Goal: Task Accomplishment & Management: Complete application form

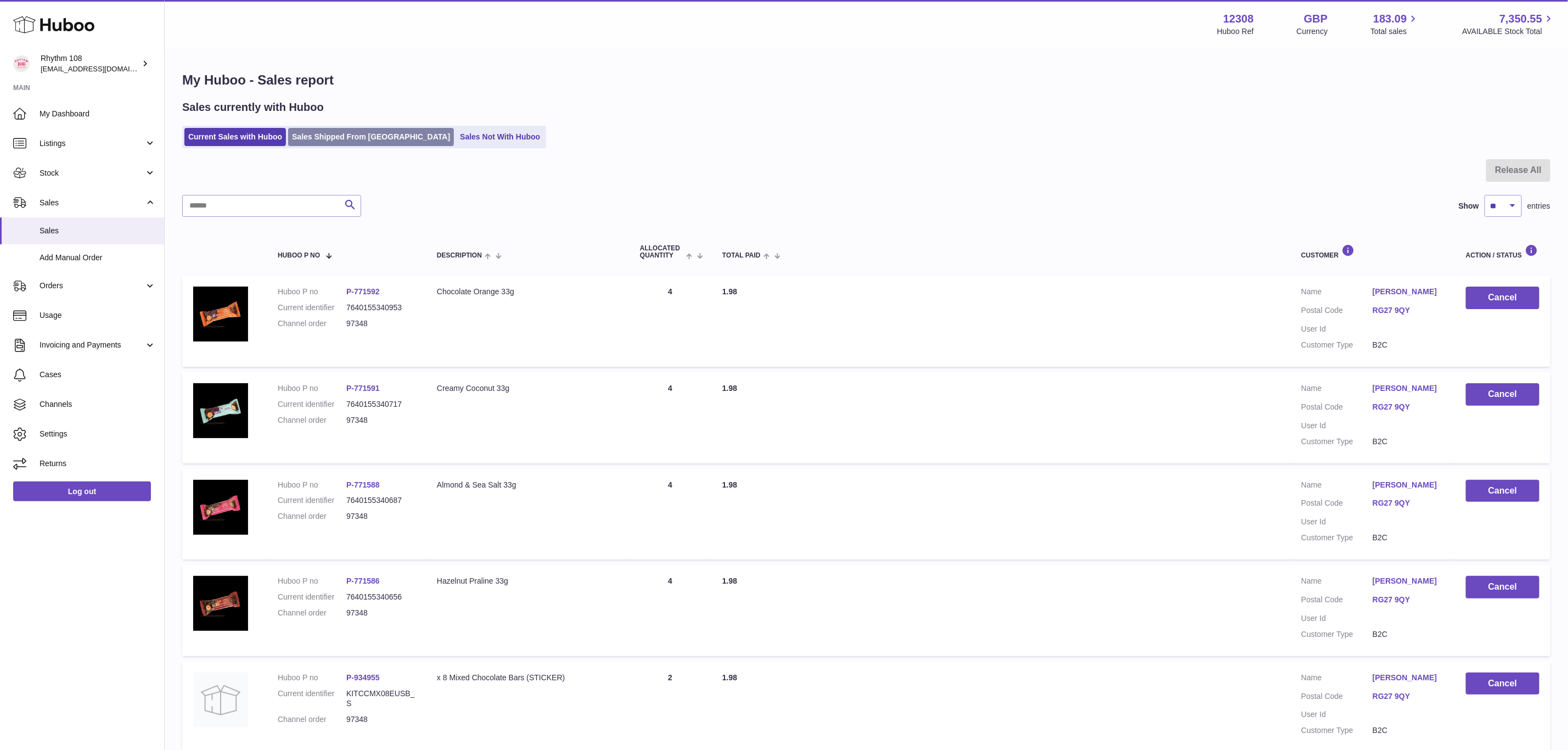
click at [326, 138] on link "Sales Shipped From [GEOGRAPHIC_DATA]" at bounding box center [371, 137] width 166 height 18
click at [325, 143] on link "Sales Shipped From [GEOGRAPHIC_DATA]" at bounding box center [371, 137] width 166 height 18
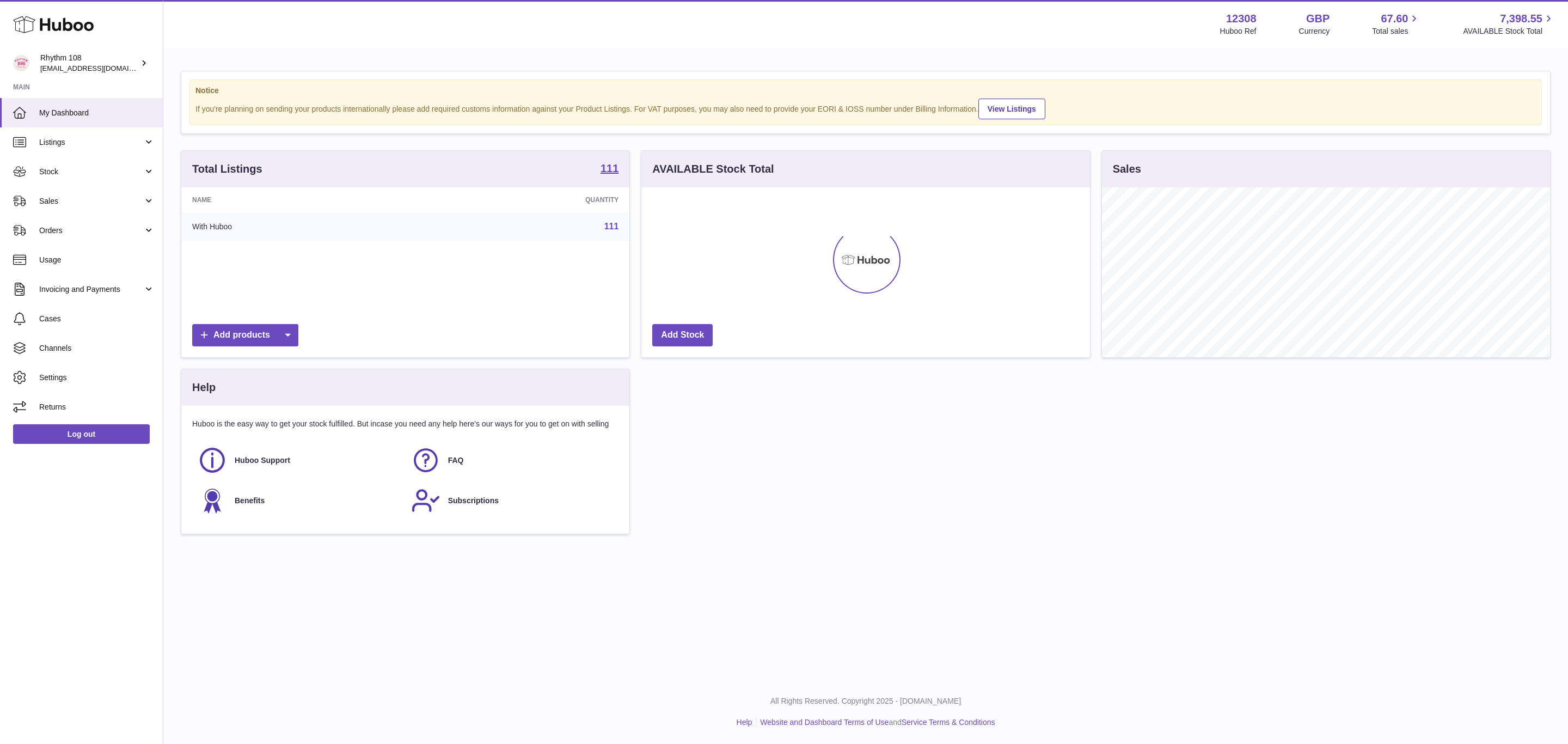
scroll to position [170, 447]
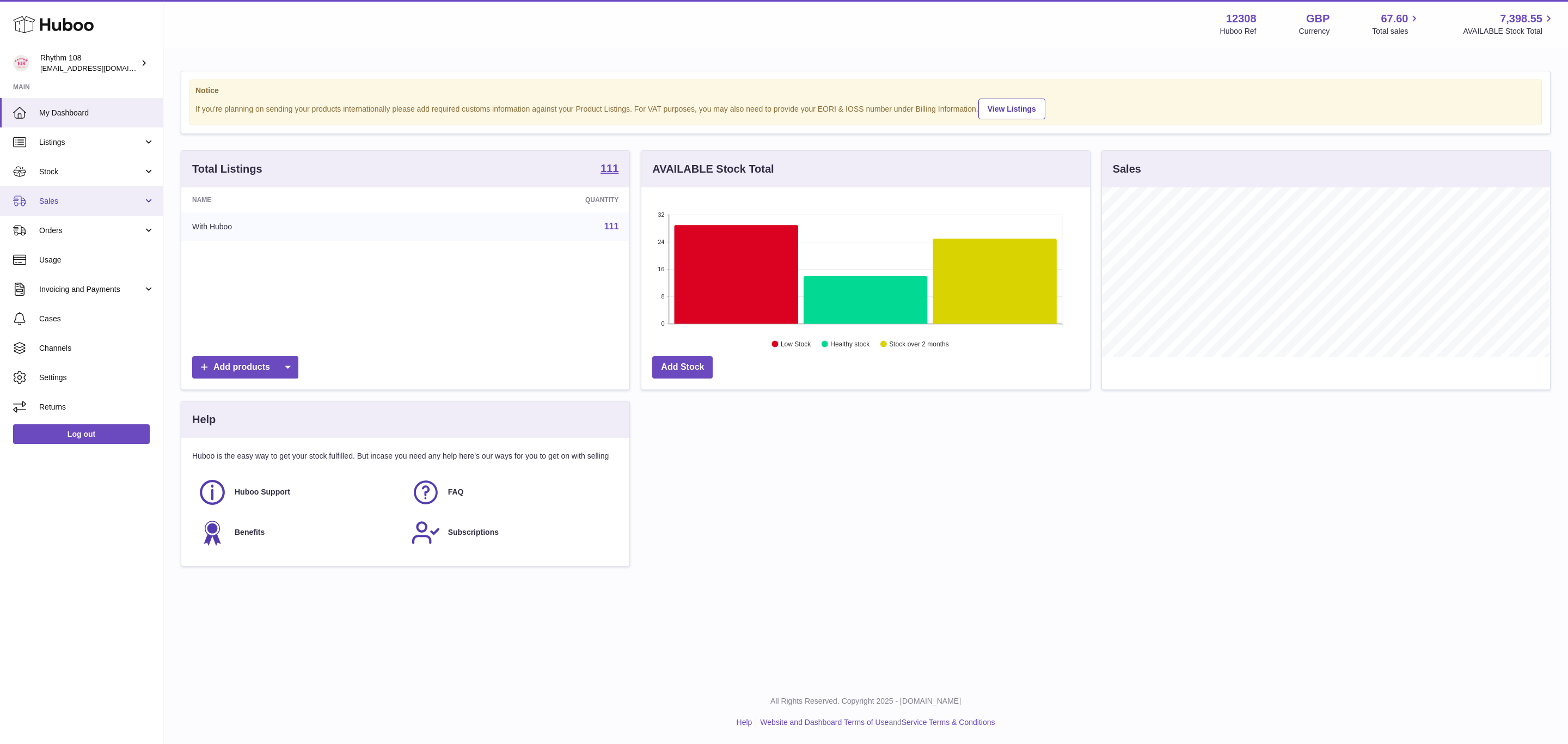
click at [43, 200] on span "Sales" at bounding box center [91, 201] width 104 height 10
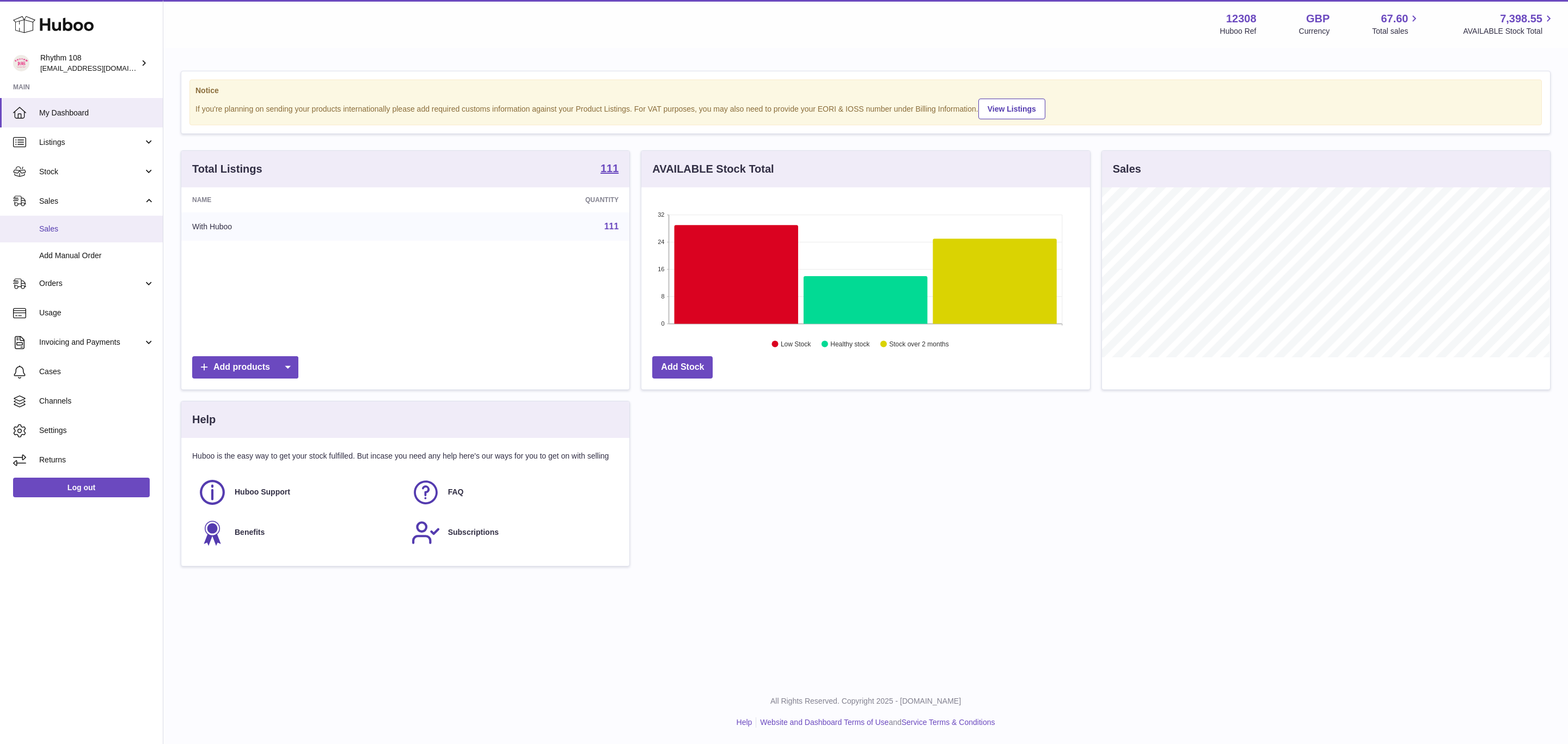
click at [51, 230] on span "Sales" at bounding box center [97, 229] width 116 height 10
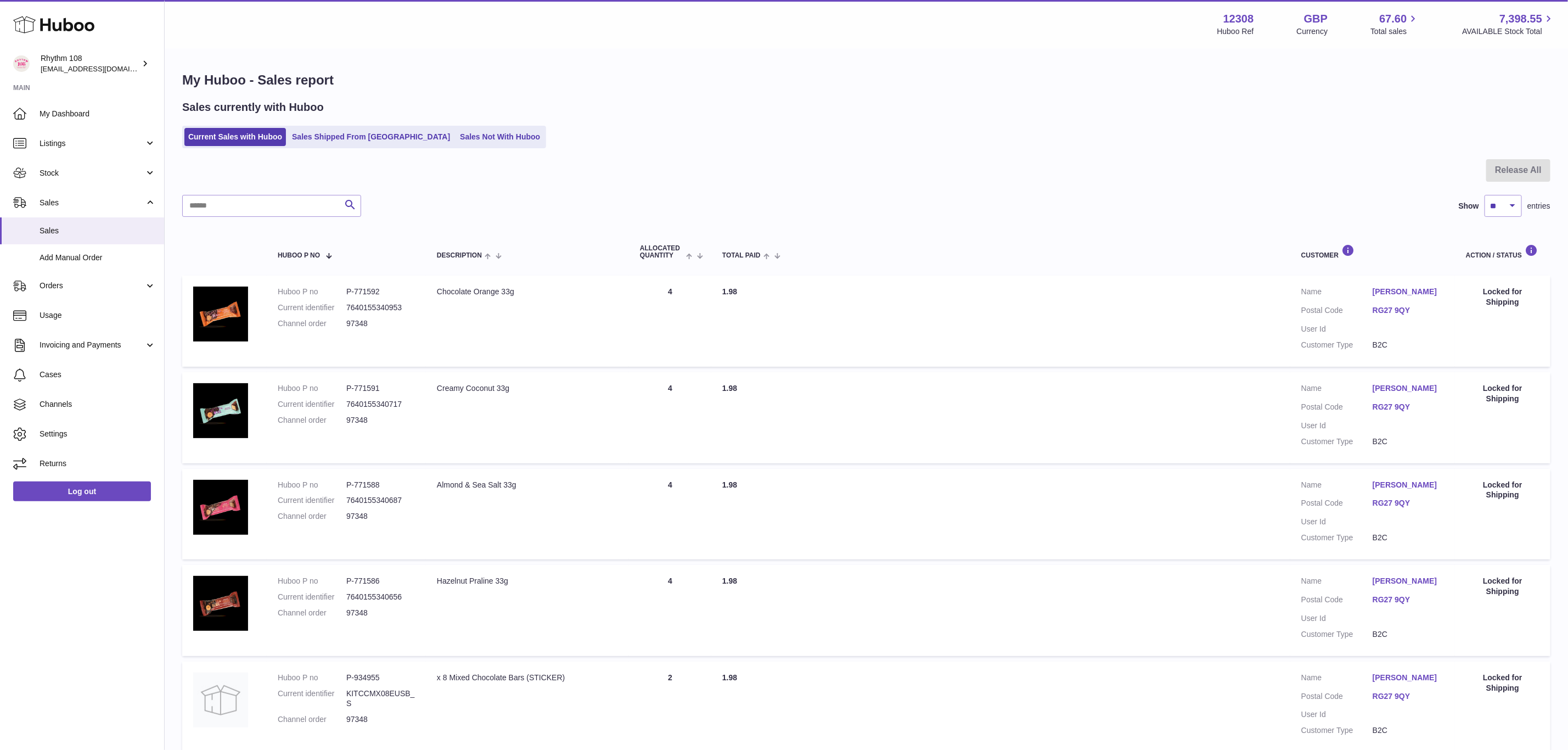
click at [468, 147] on ul "Current Sales with Huboo Sales Shipped From Huboo Sales Not With Huboo" at bounding box center [364, 137] width 364 height 23
click at [468, 142] on link "Sales Not With Huboo" at bounding box center [500, 137] width 88 height 18
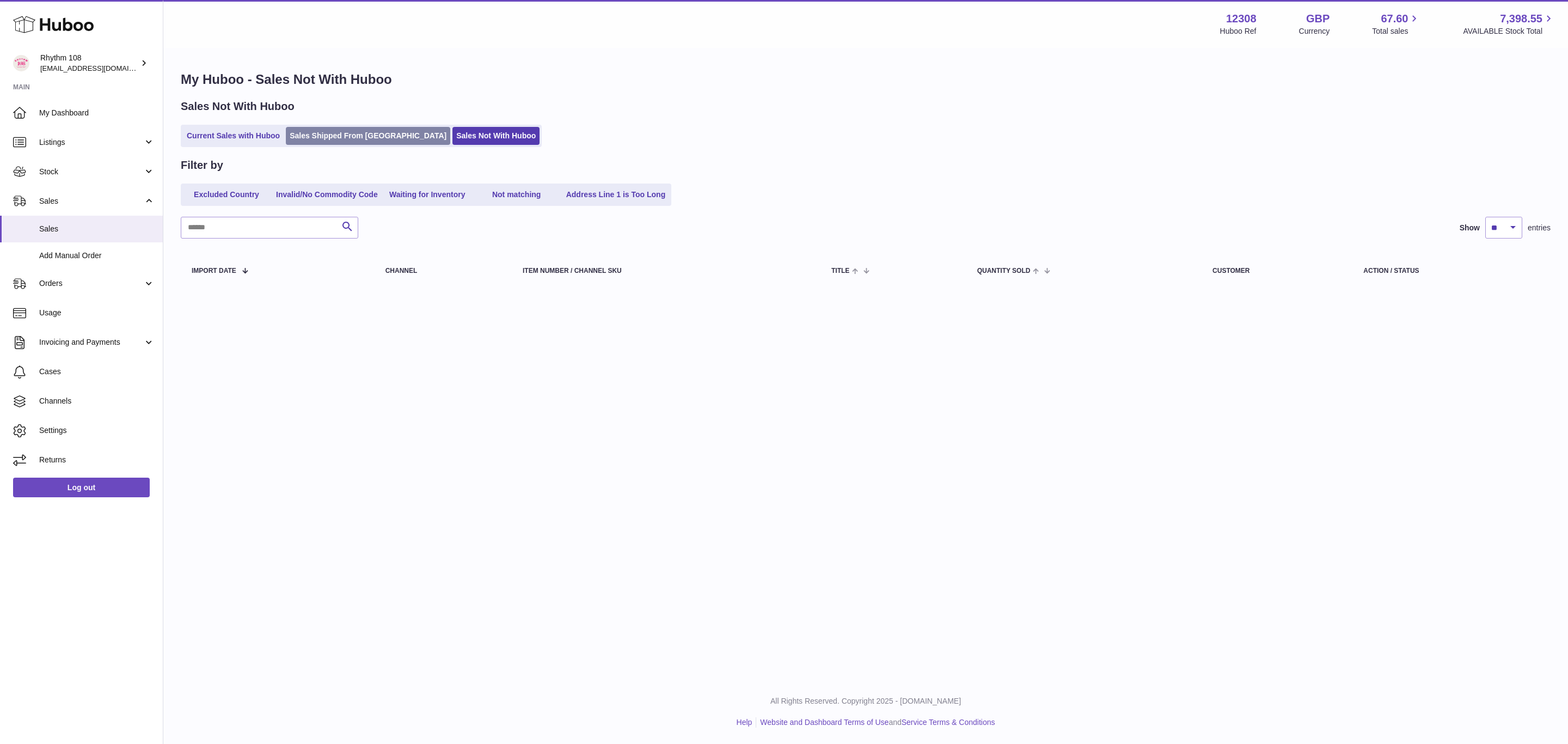
click at [338, 141] on link "Sales Shipped From [GEOGRAPHIC_DATA]" at bounding box center [368, 136] width 164 height 18
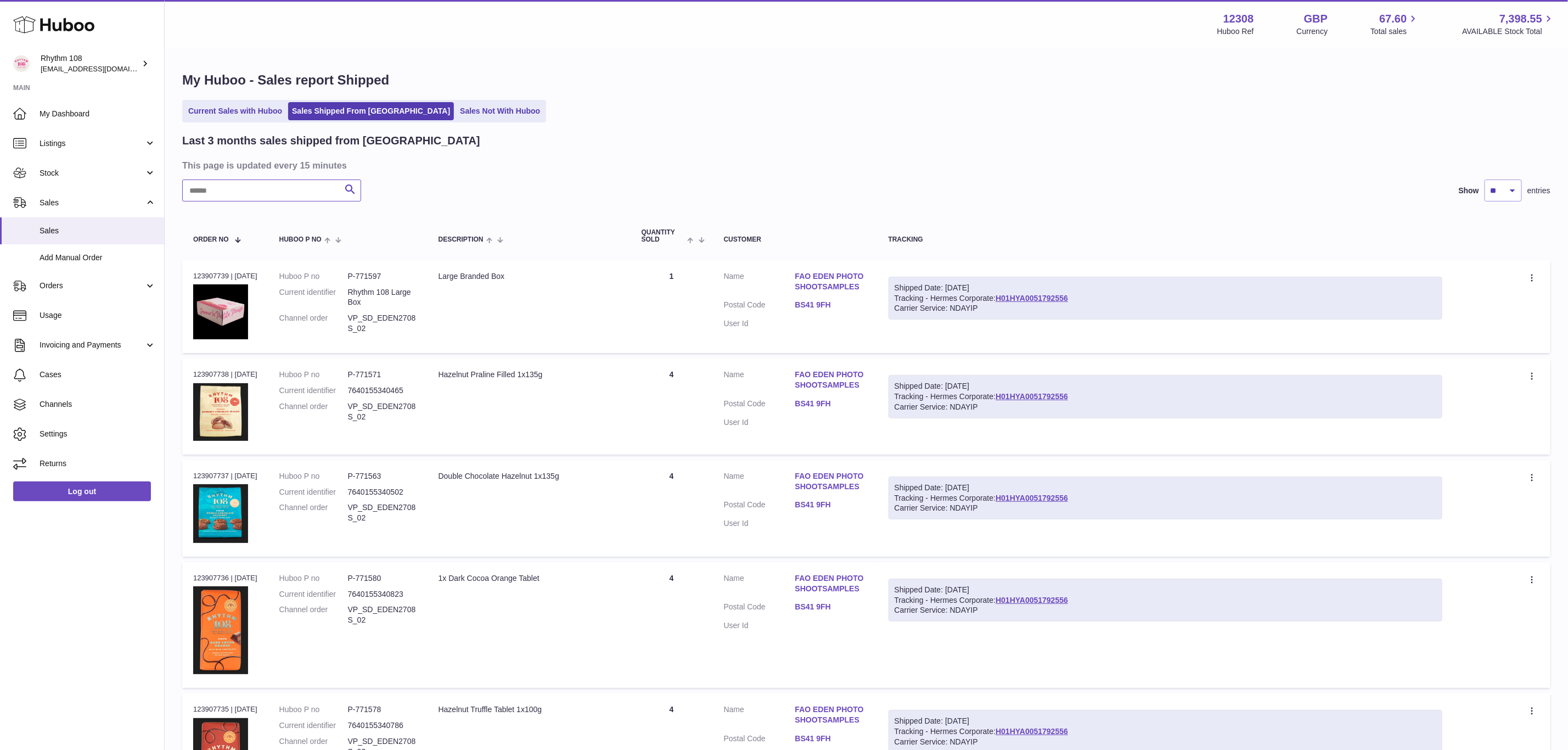
click at [311, 198] on input "text" at bounding box center [272, 190] width 179 height 22
click at [1041, 297] on link "H01HYA0051792556" at bounding box center [1032, 298] width 72 height 9
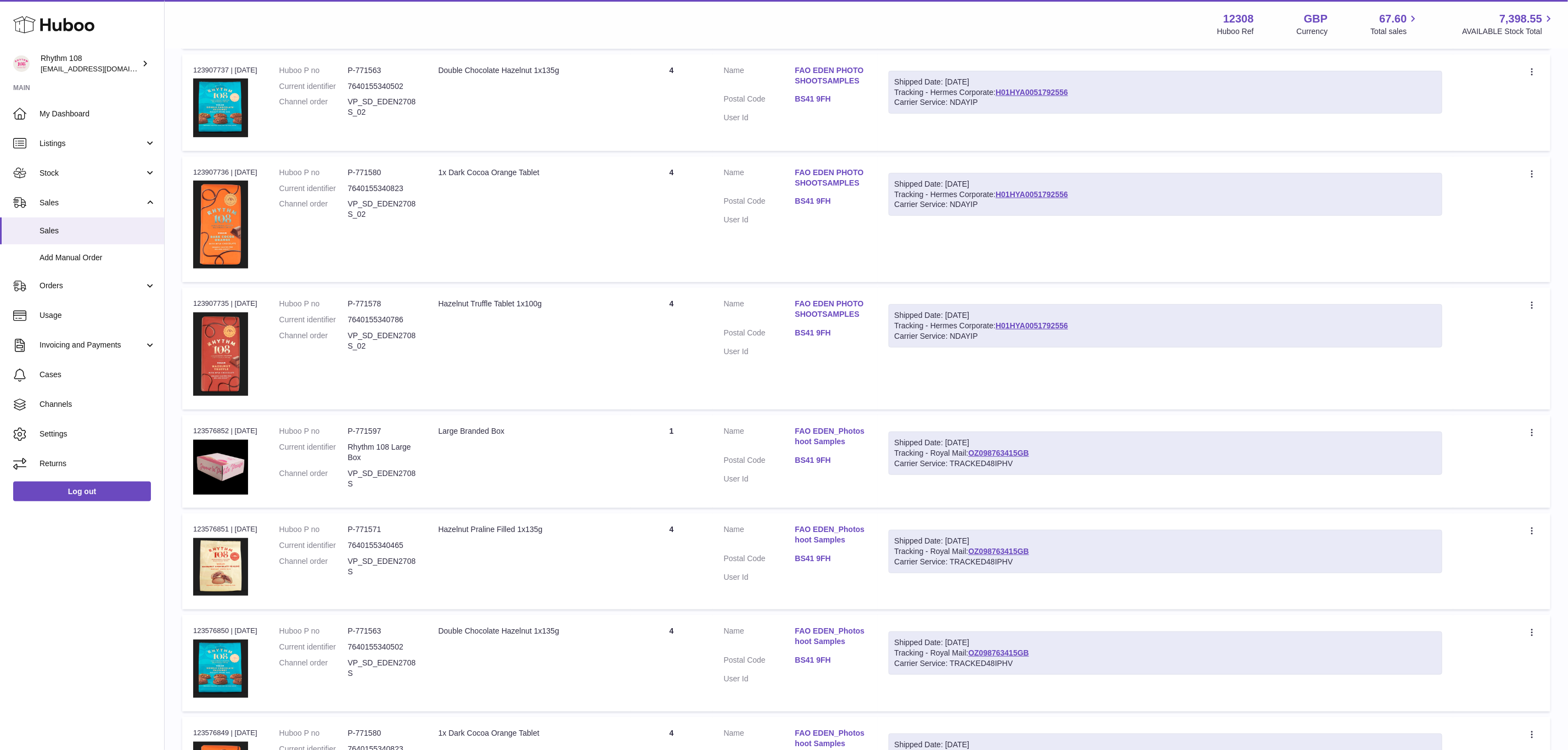
scroll to position [412, 0]
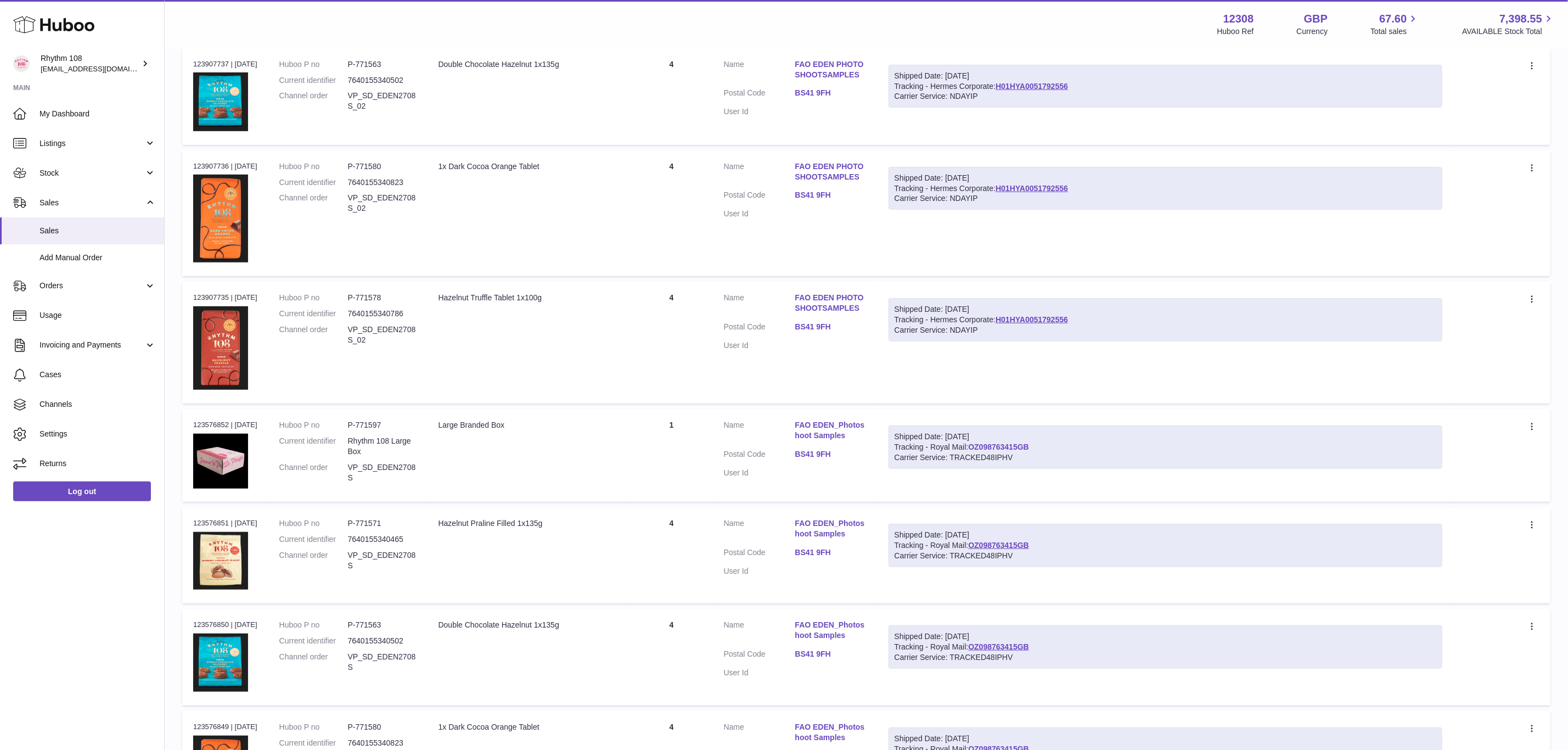
click at [1027, 444] on link "OZ098763415GB" at bounding box center [998, 447] width 61 height 9
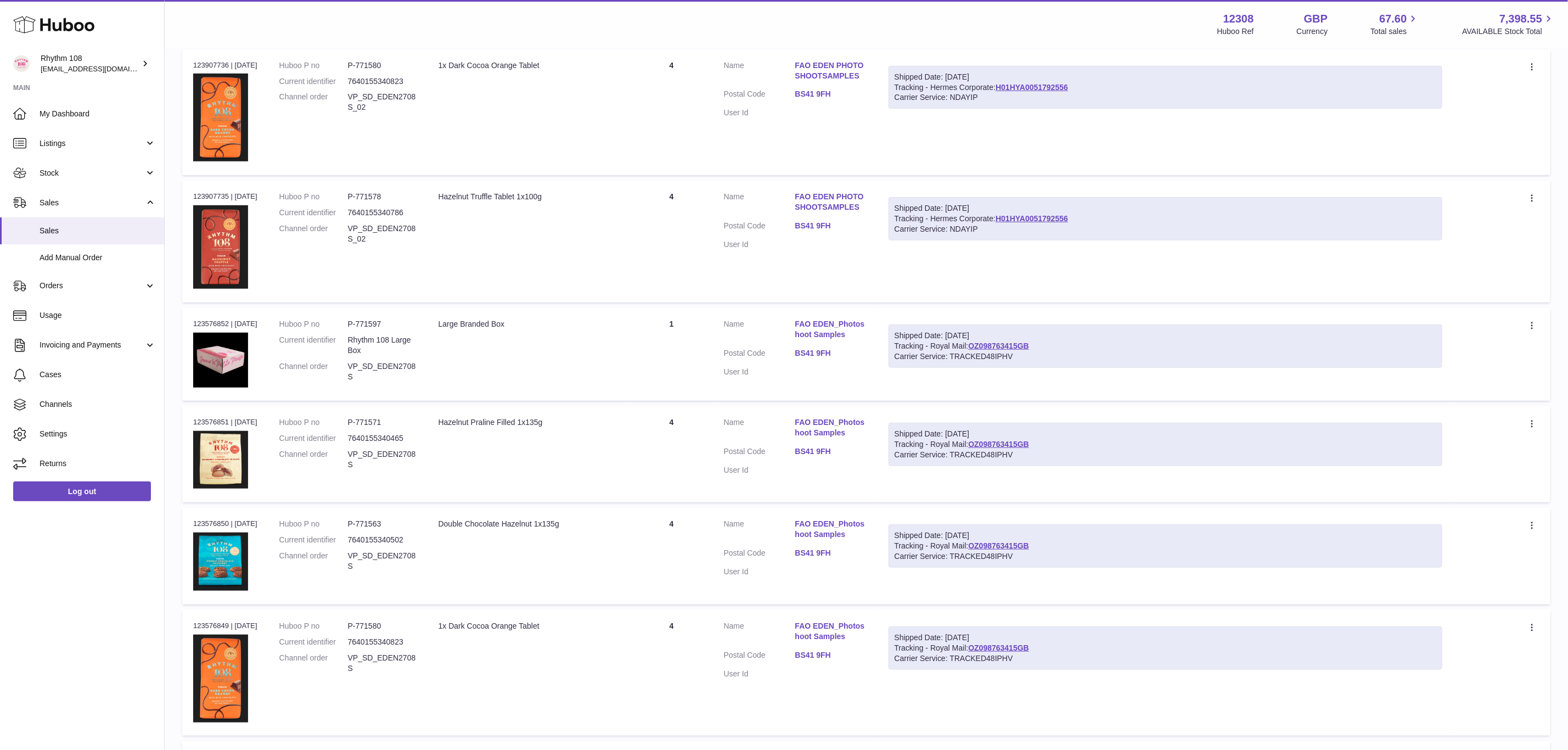
scroll to position [741, 0]
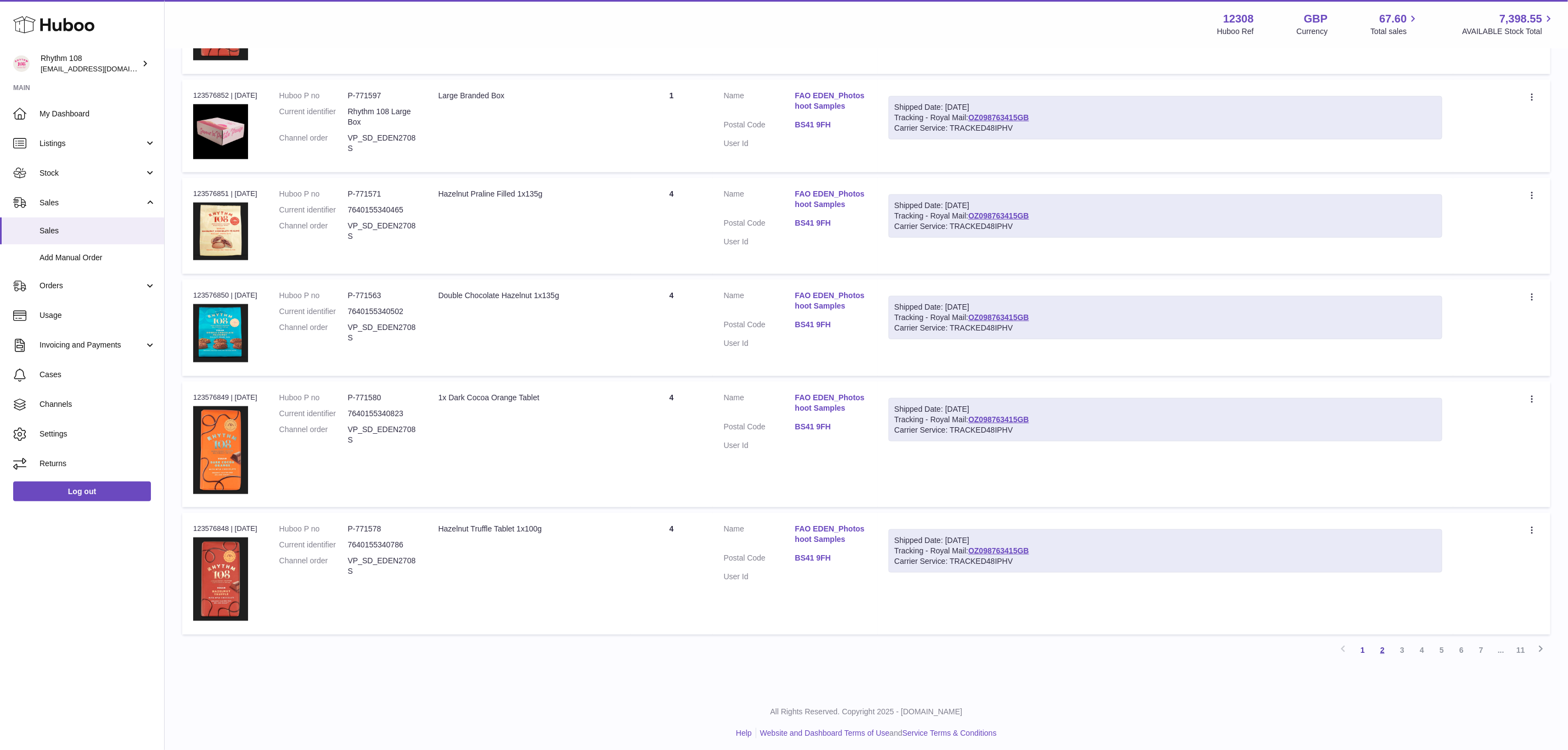
click at [1381, 646] on link "2" at bounding box center [1383, 650] width 20 height 20
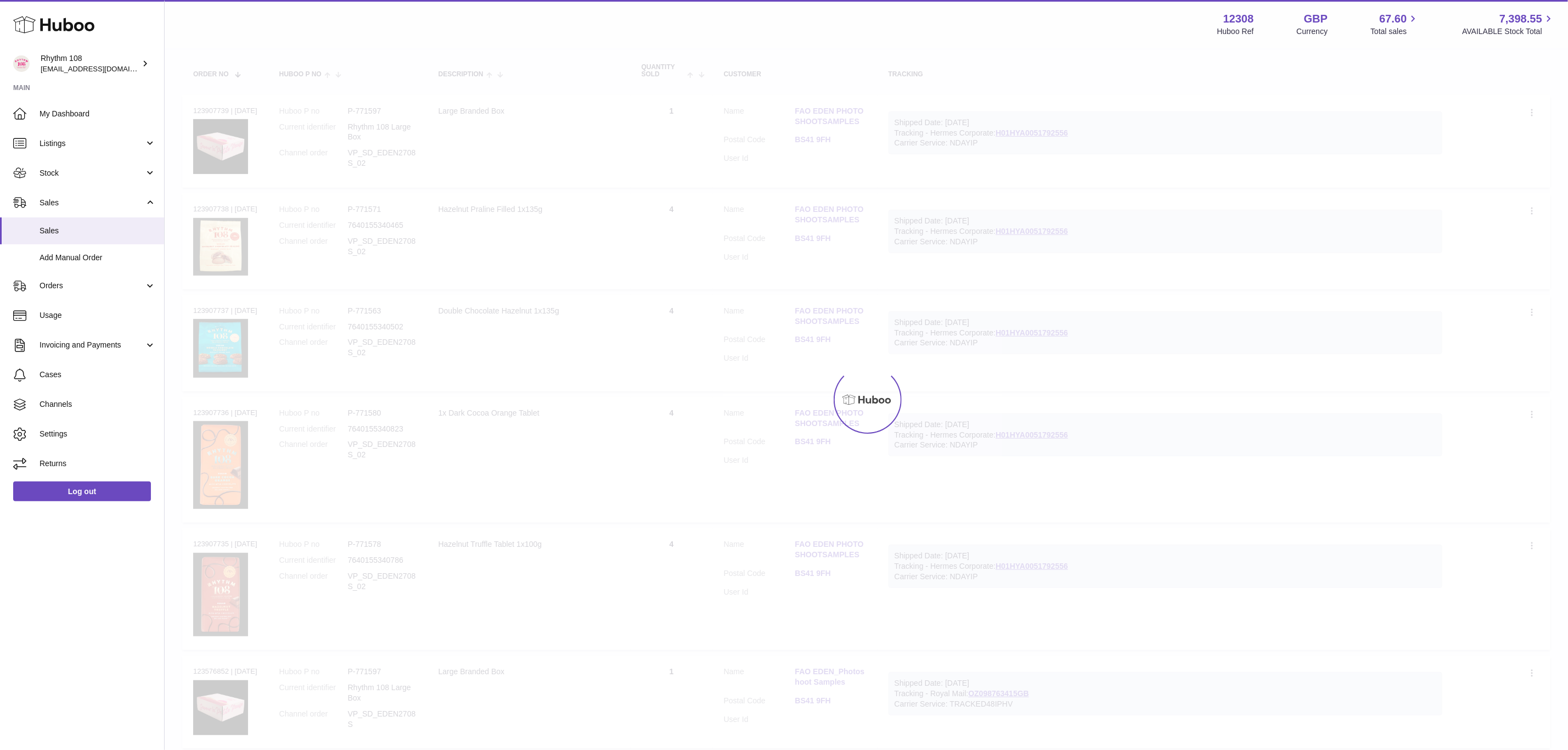
scroll to position [49, 0]
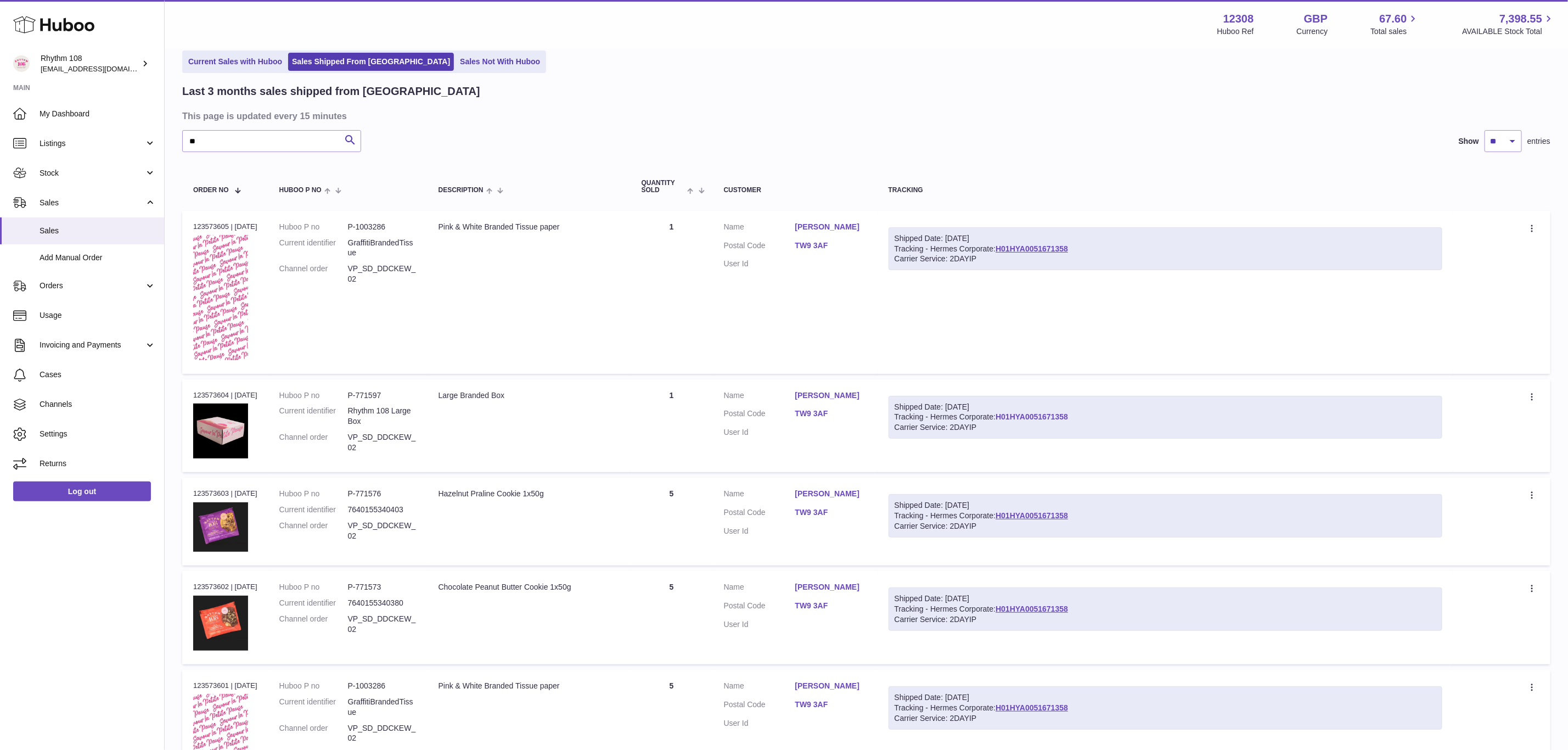
click at [1031, 416] on link "H01HYA0051671358" at bounding box center [1032, 417] width 72 height 9
click at [275, 143] on input "**" at bounding box center [272, 141] width 179 height 22
drag, startPoint x: 275, startPoint y: 143, endPoint x: 171, endPoint y: 141, distance: 104.0
click at [171, 141] on div "My Huboo - Sales report Shipped Current Sales with Huboo Sales Shipped From Hub…" at bounding box center [866, 722] width 1404 height 1445
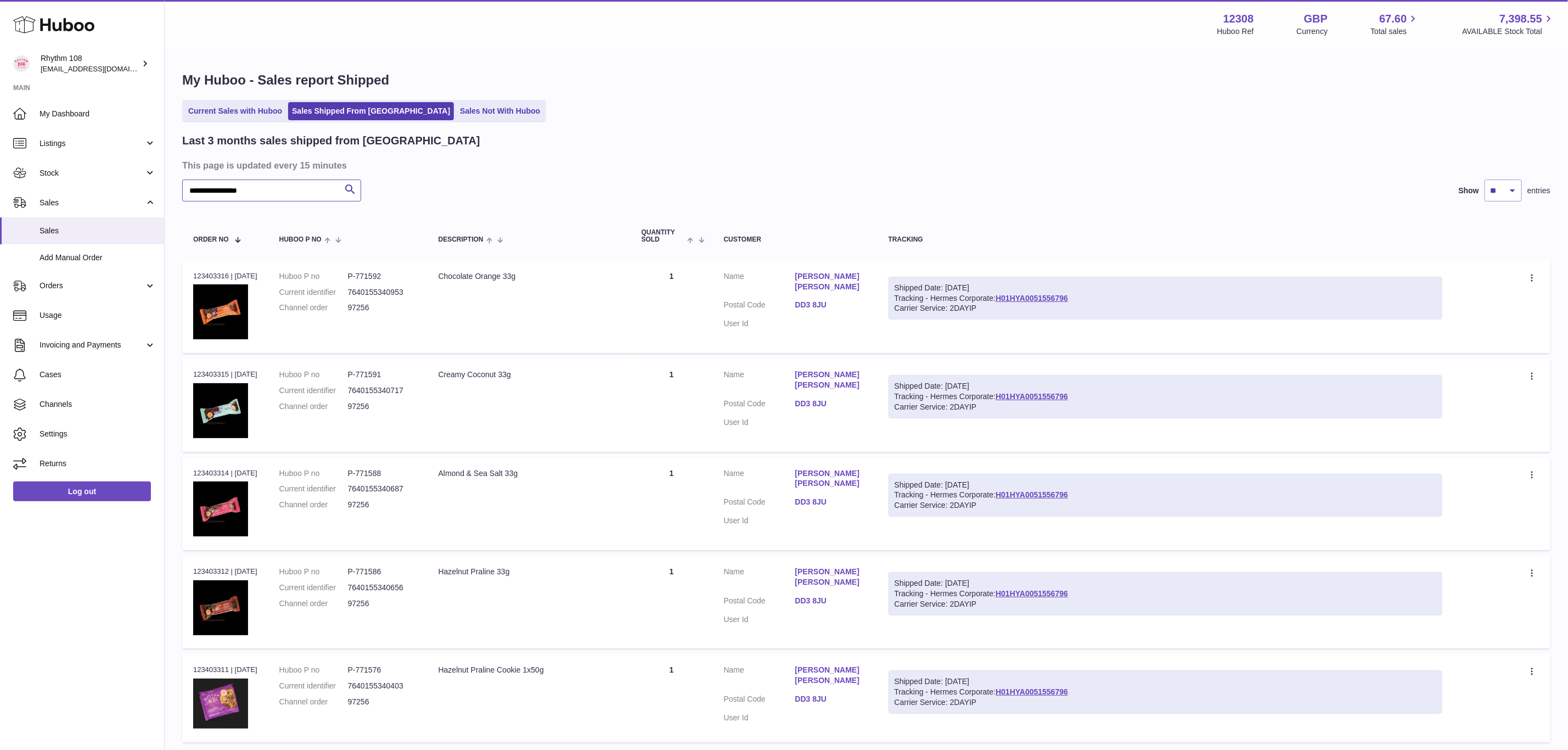
type input "**********"
click at [1049, 300] on link "H01HYA0051556796" at bounding box center [1032, 298] width 72 height 9
click at [60, 284] on span "Orders" at bounding box center [91, 285] width 105 height 10
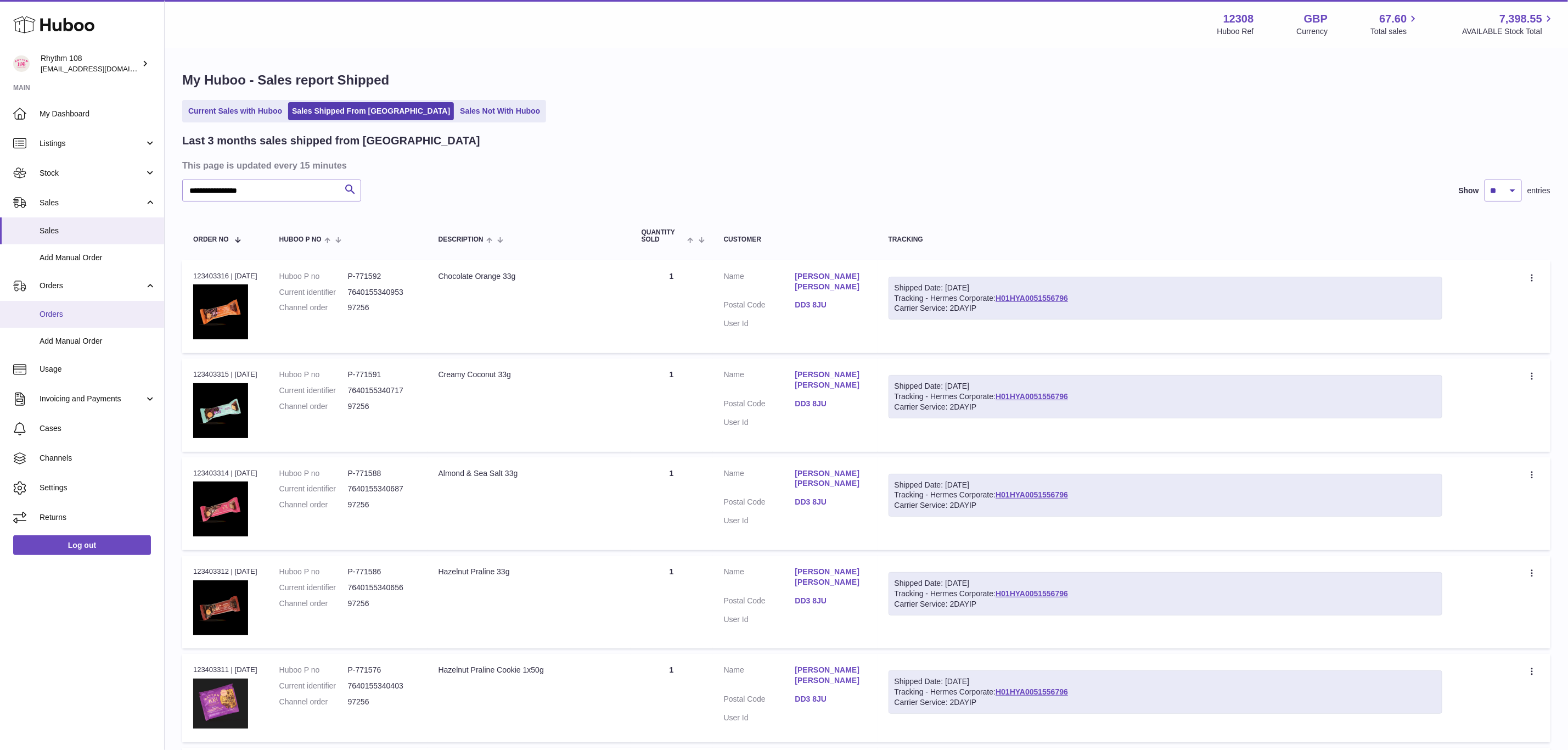
click at [61, 319] on span "Orders" at bounding box center [98, 314] width 117 height 10
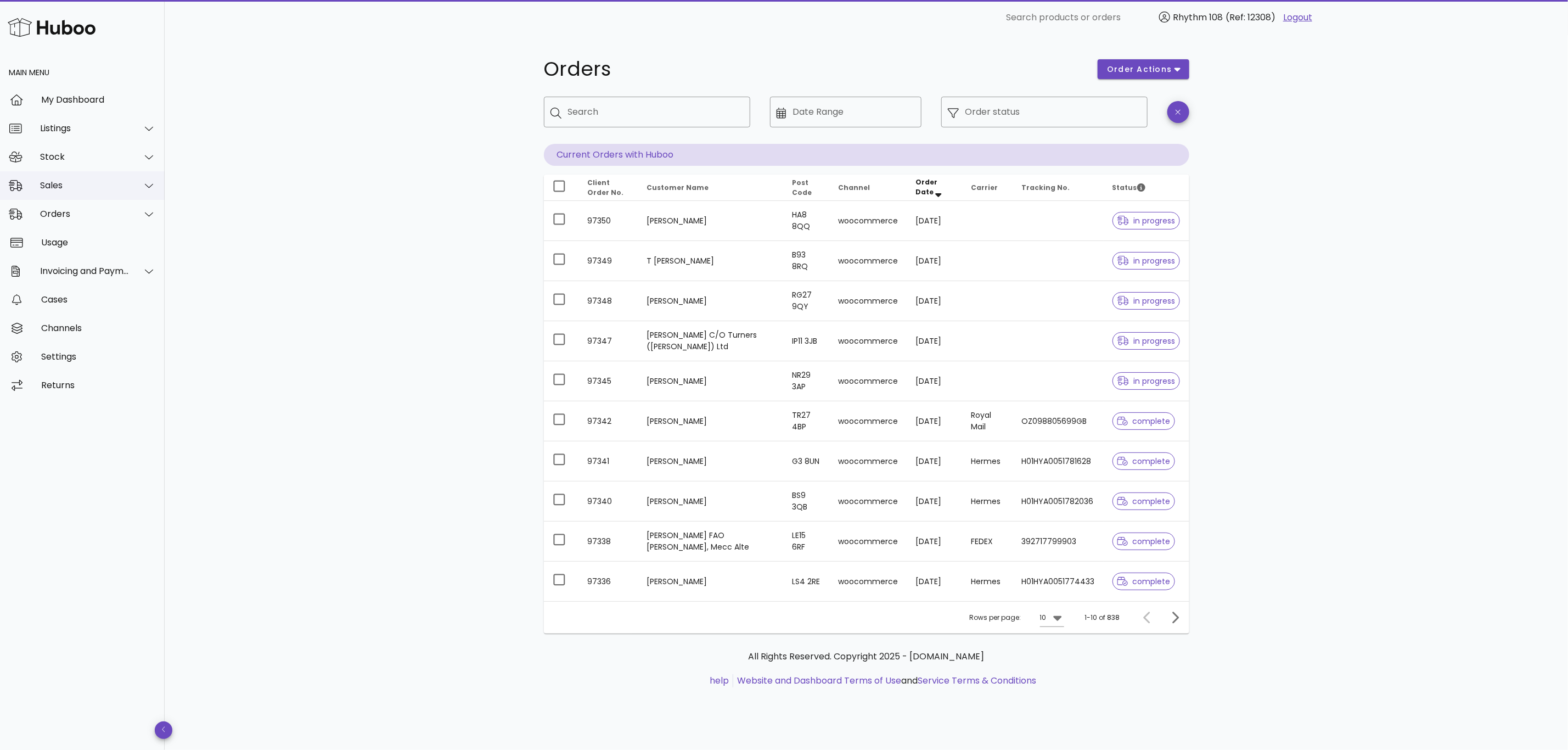
click at [71, 183] on div "Sales" at bounding box center [85, 185] width 90 height 10
click at [71, 206] on div "Sales" at bounding box center [98, 212] width 117 height 23
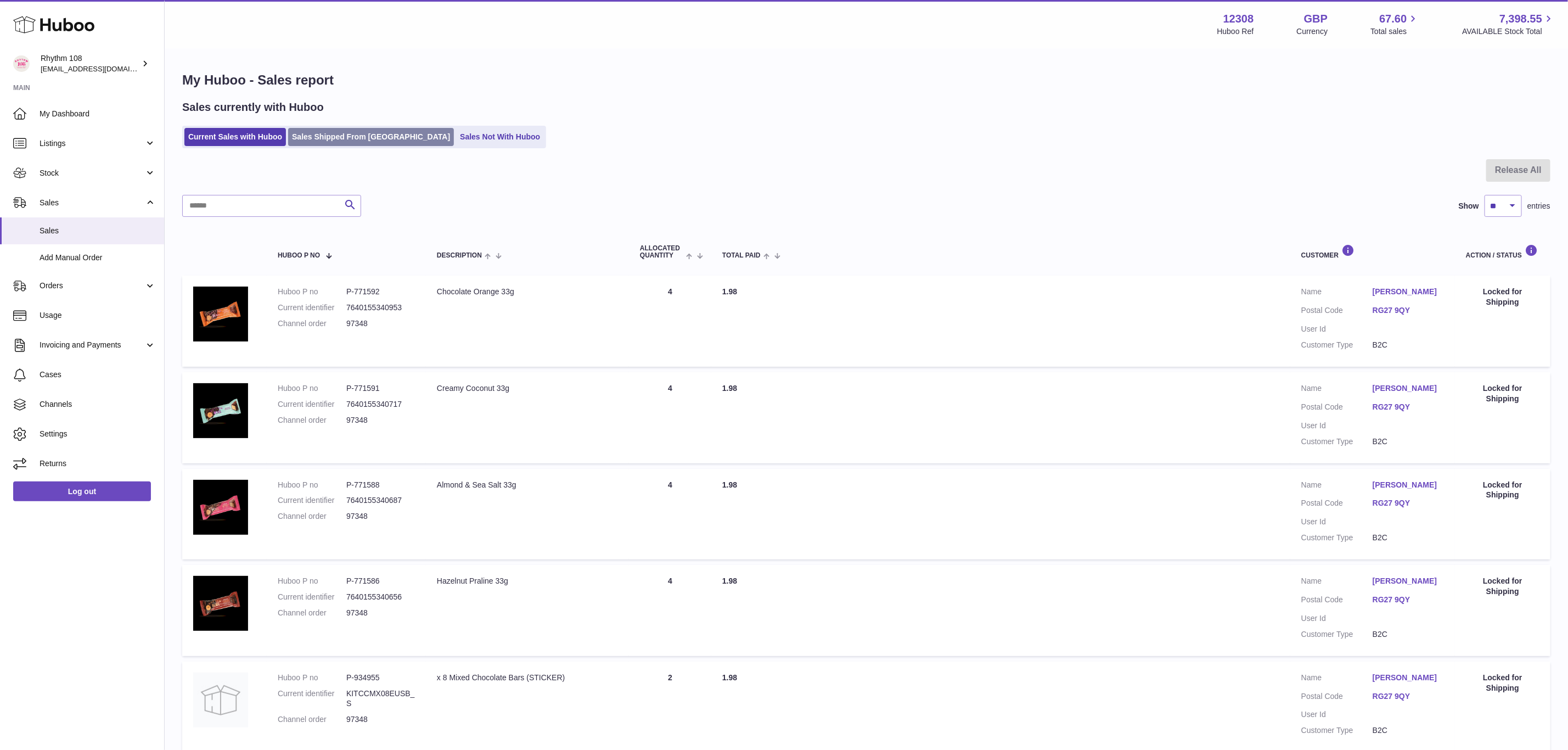
click at [341, 135] on link "Sales Shipped From [GEOGRAPHIC_DATA]" at bounding box center [371, 137] width 166 height 18
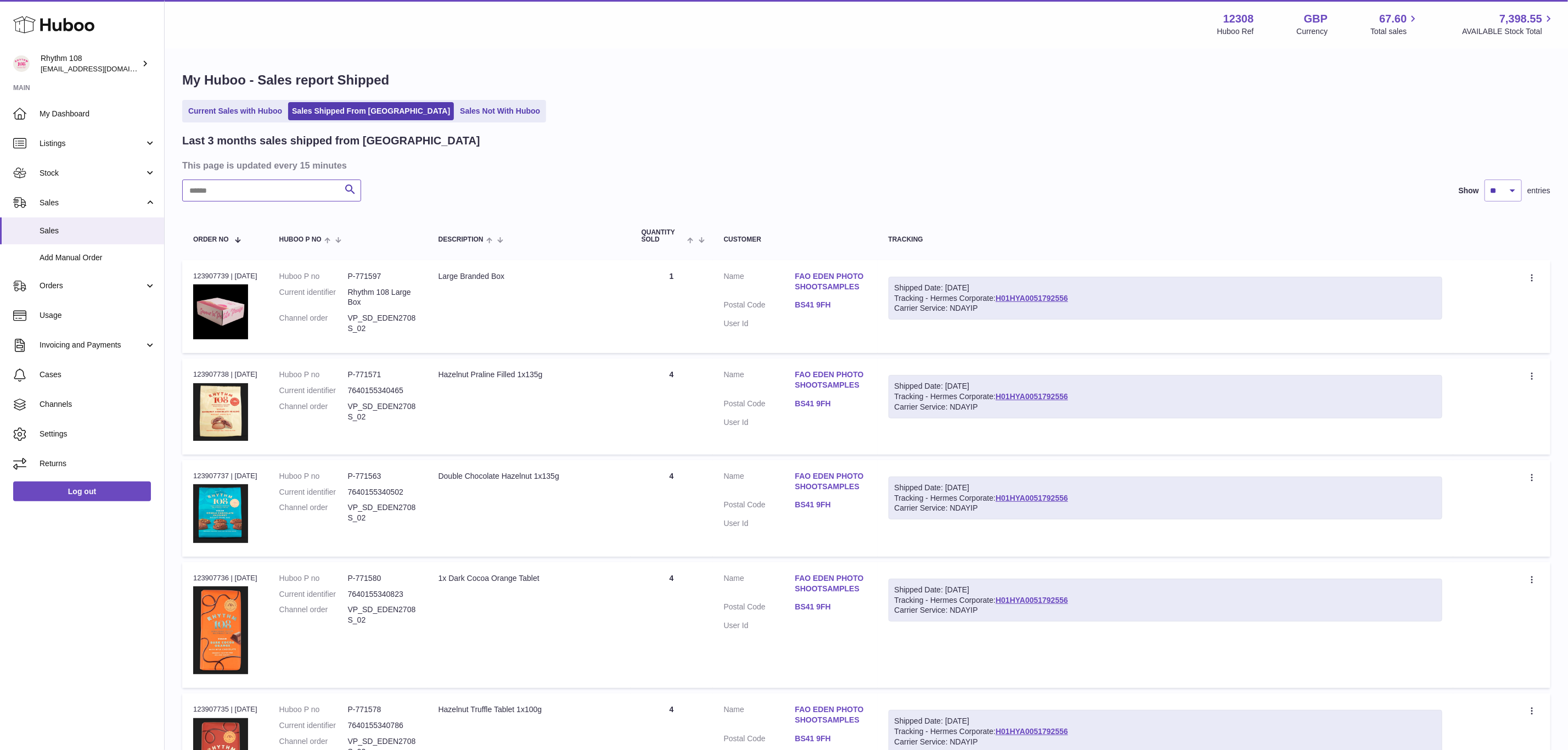
click at [280, 190] on input "text" at bounding box center [272, 190] width 179 height 22
type input "**"
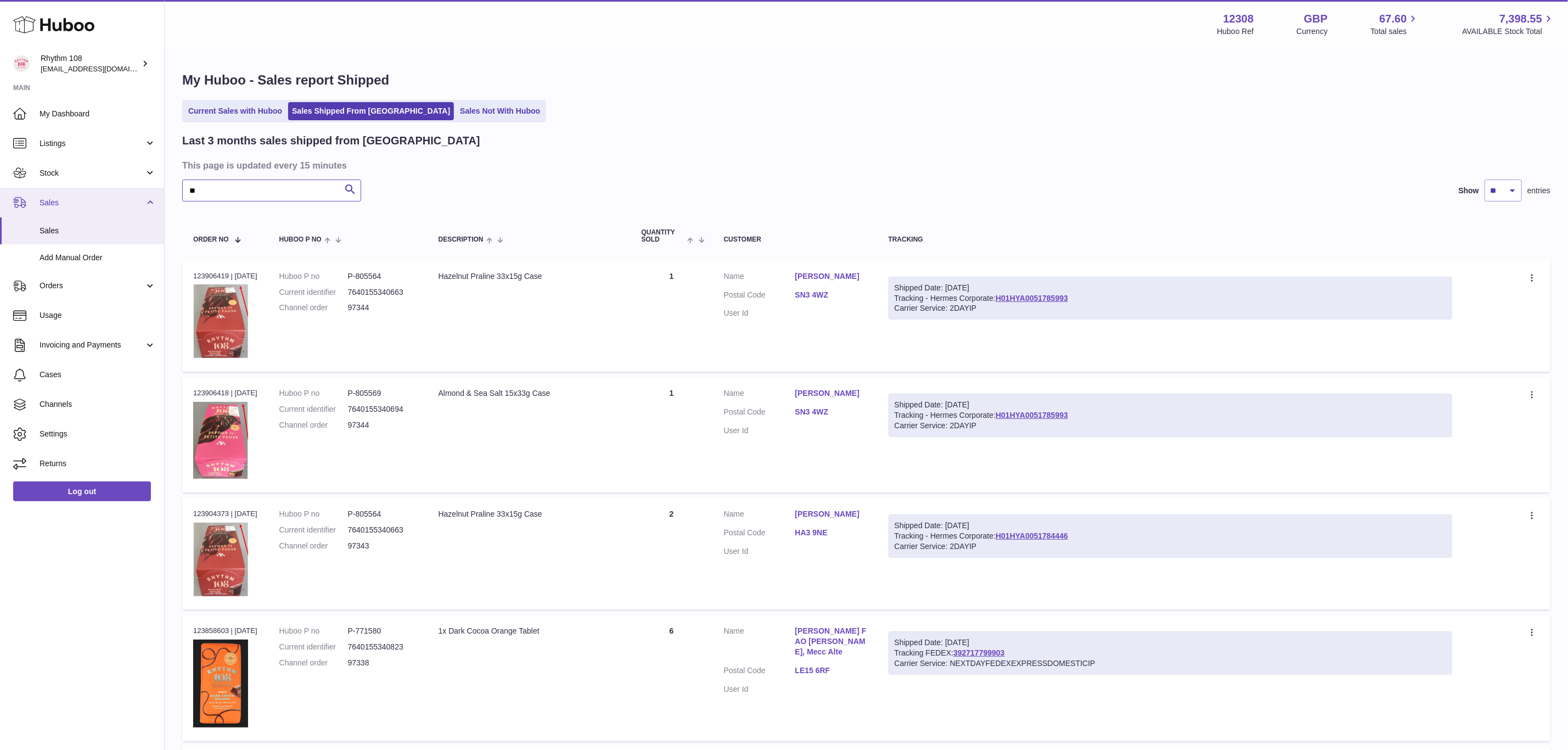
drag, startPoint x: 214, startPoint y: 188, endPoint x: 131, endPoint y: 190, distance: 83.0
click at [131, 190] on div "Huboo Rhythm 108 orders@rhythm108.com Main My Dashboard Listings Not with Huboo…" at bounding box center [784, 735] width 1568 height 1469
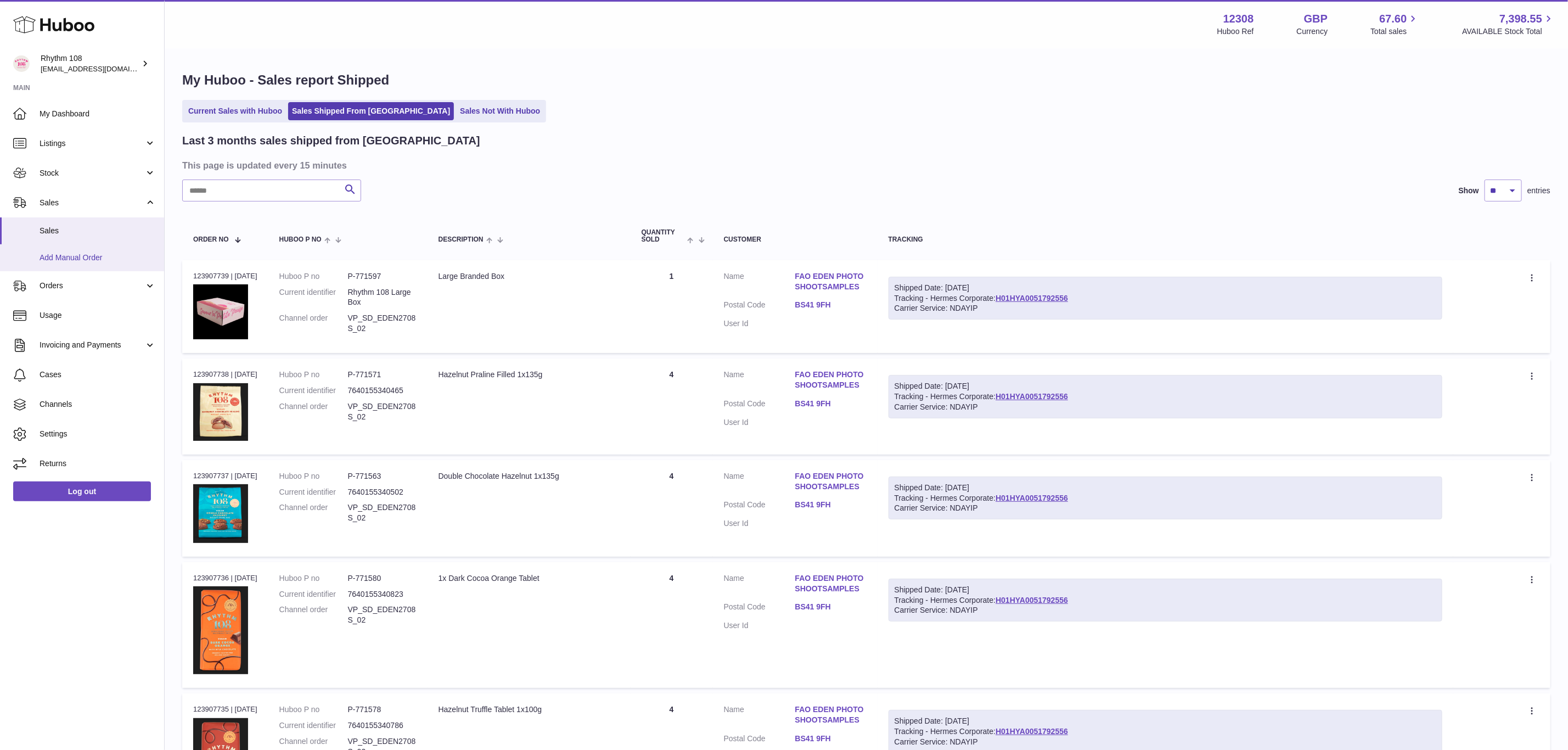
click at [78, 255] on span "Add Manual Order" at bounding box center [98, 257] width 117 height 10
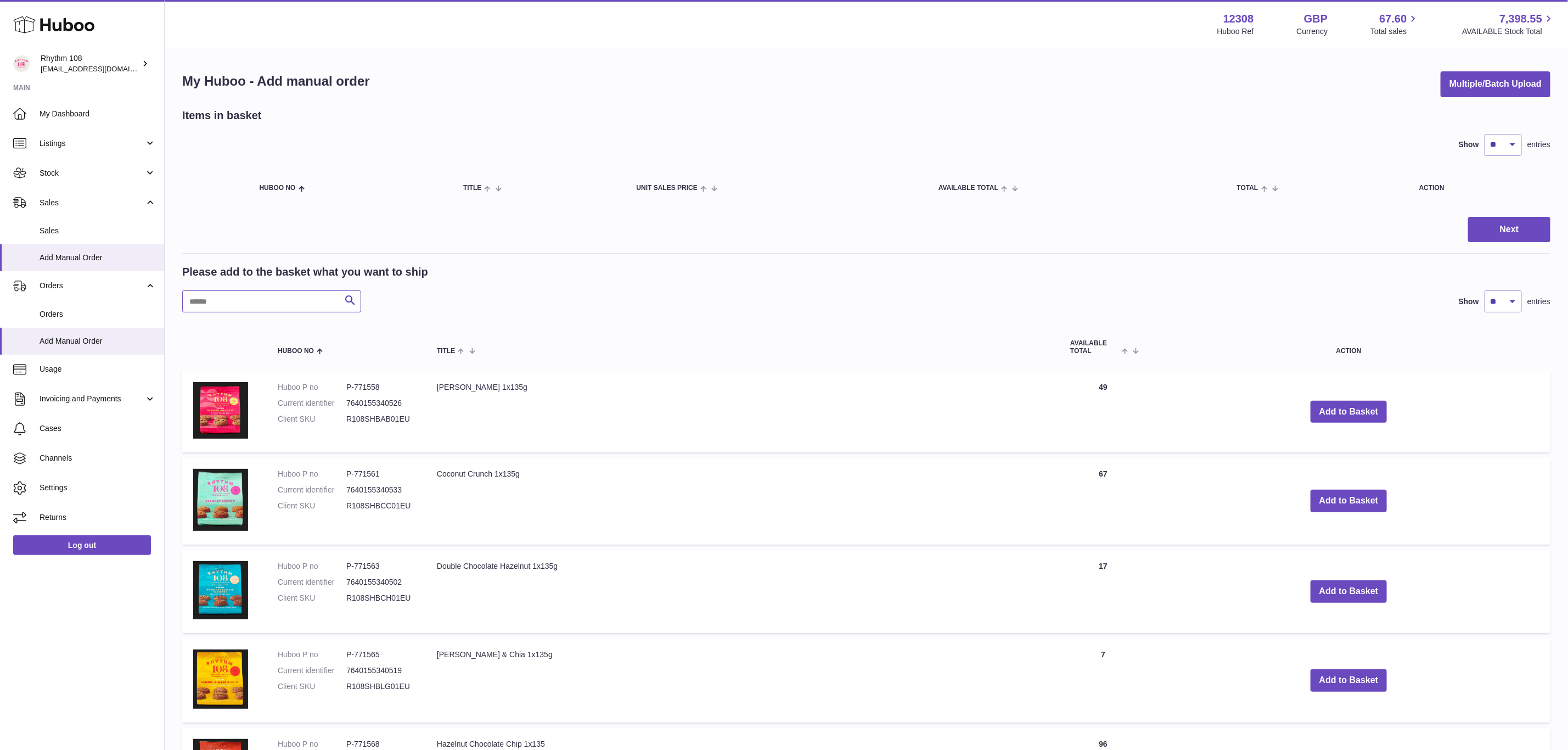
click at [260, 300] on input "text" at bounding box center [272, 301] width 179 height 22
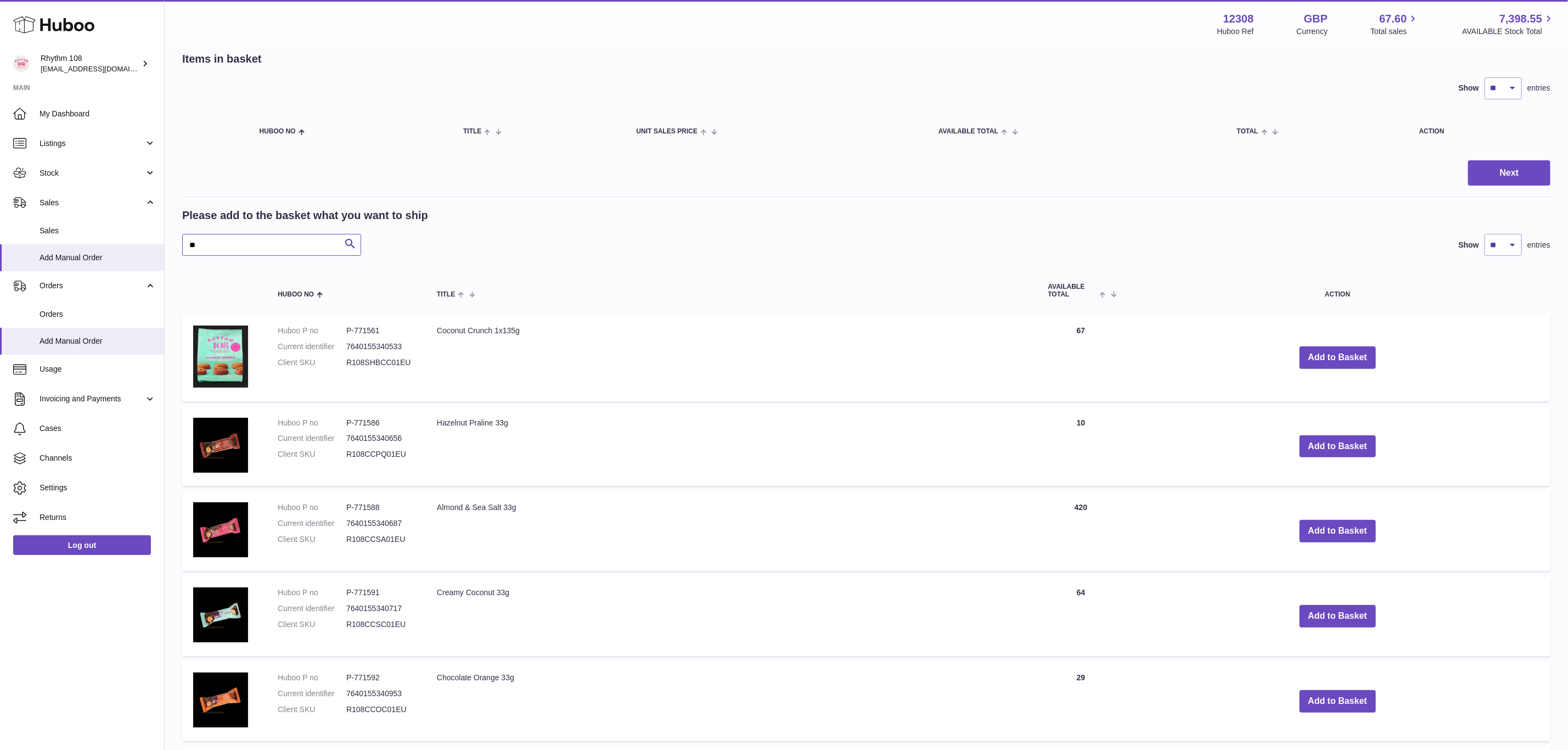
scroll to position [82, 0]
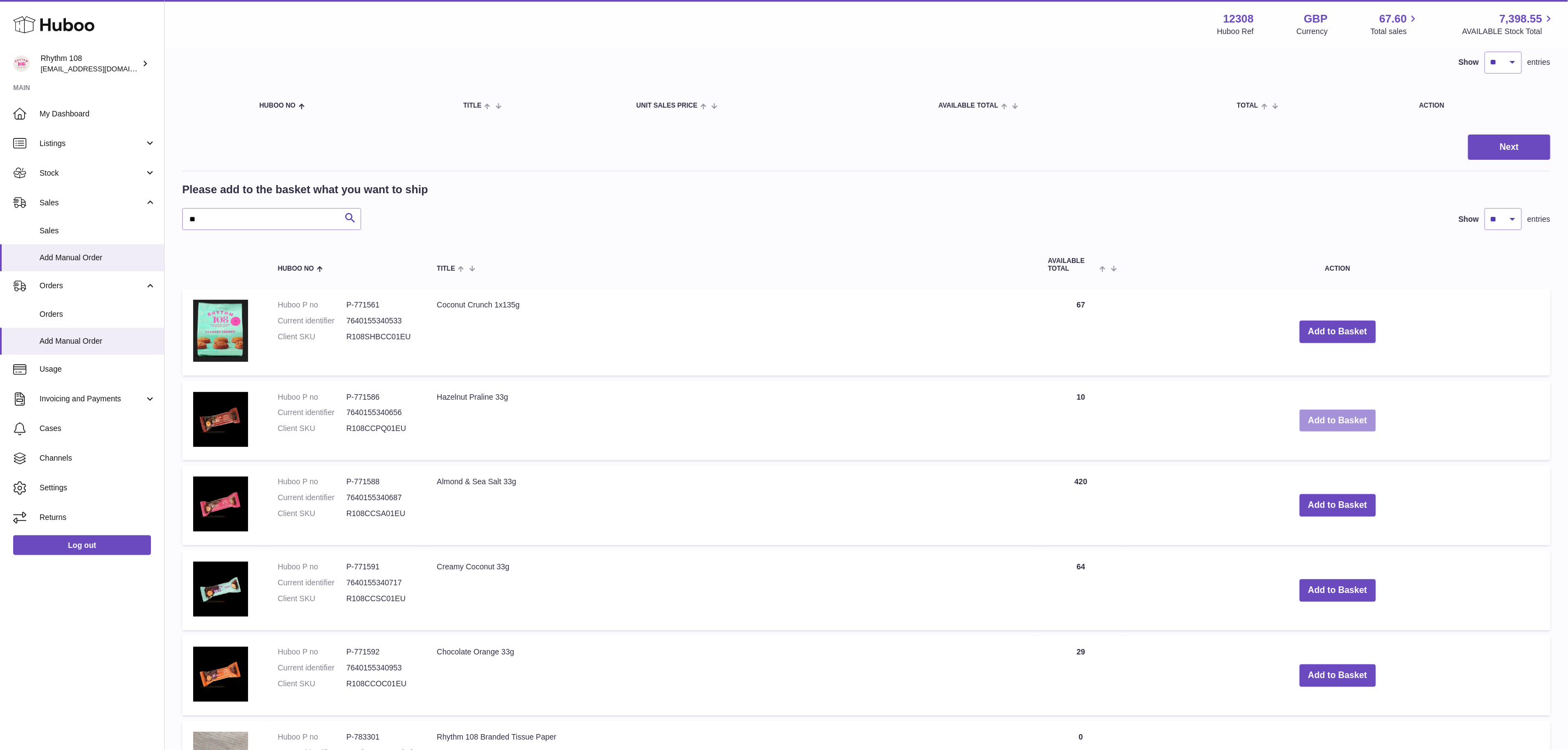
click at [1330, 420] on button "Add to Basket" at bounding box center [1338, 420] width 77 height 23
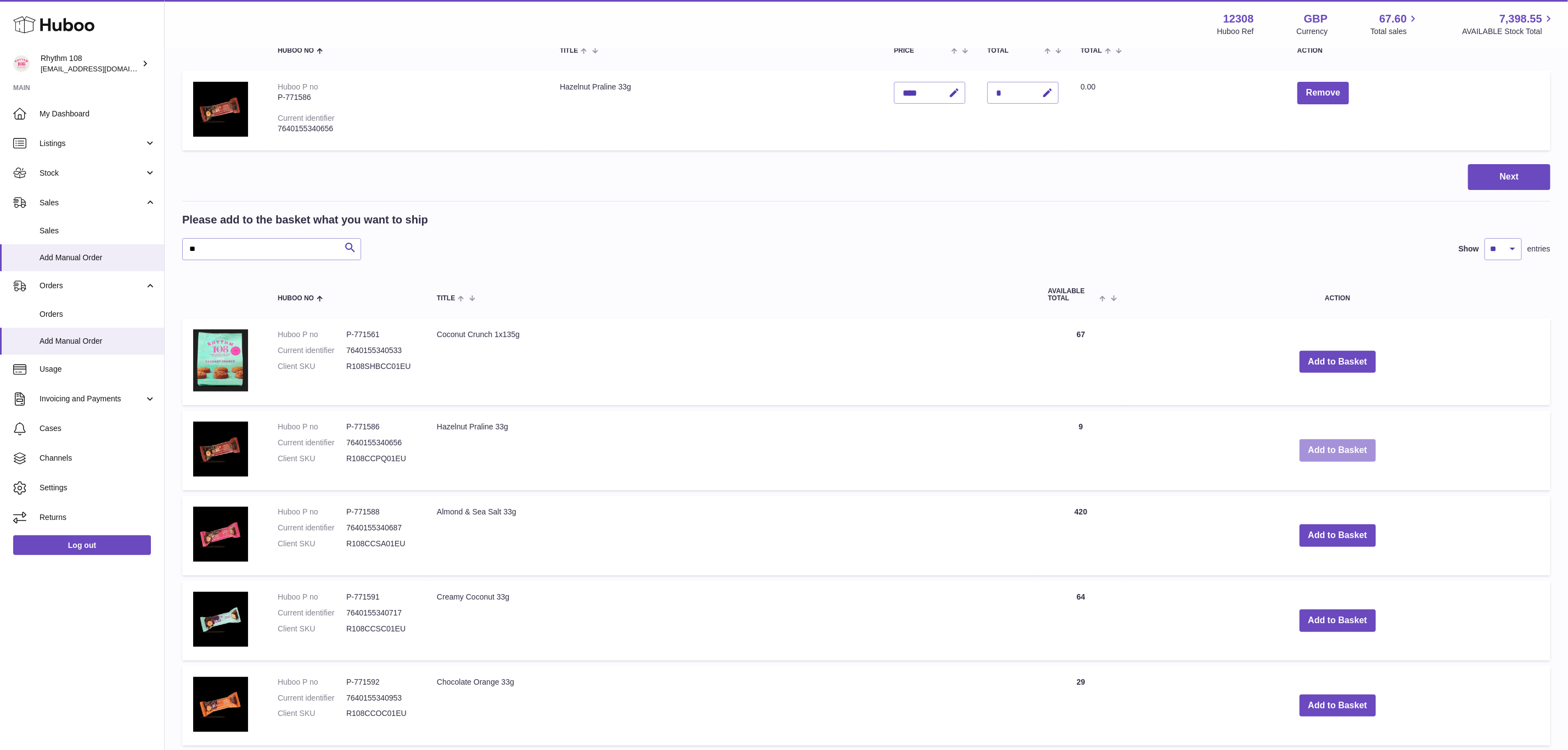
scroll to position [247, 0]
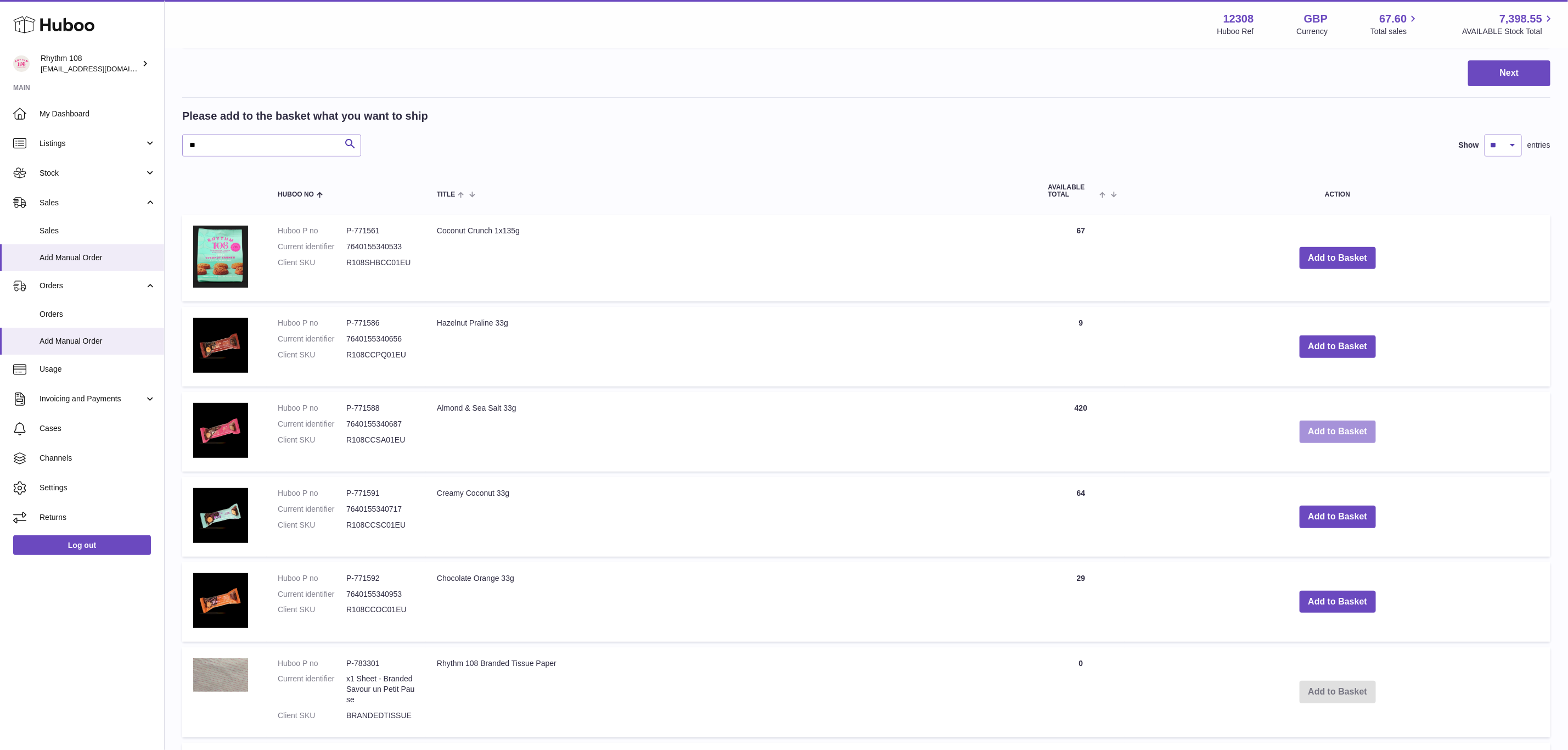
click at [1359, 428] on button "Add to Basket" at bounding box center [1338, 431] width 77 height 23
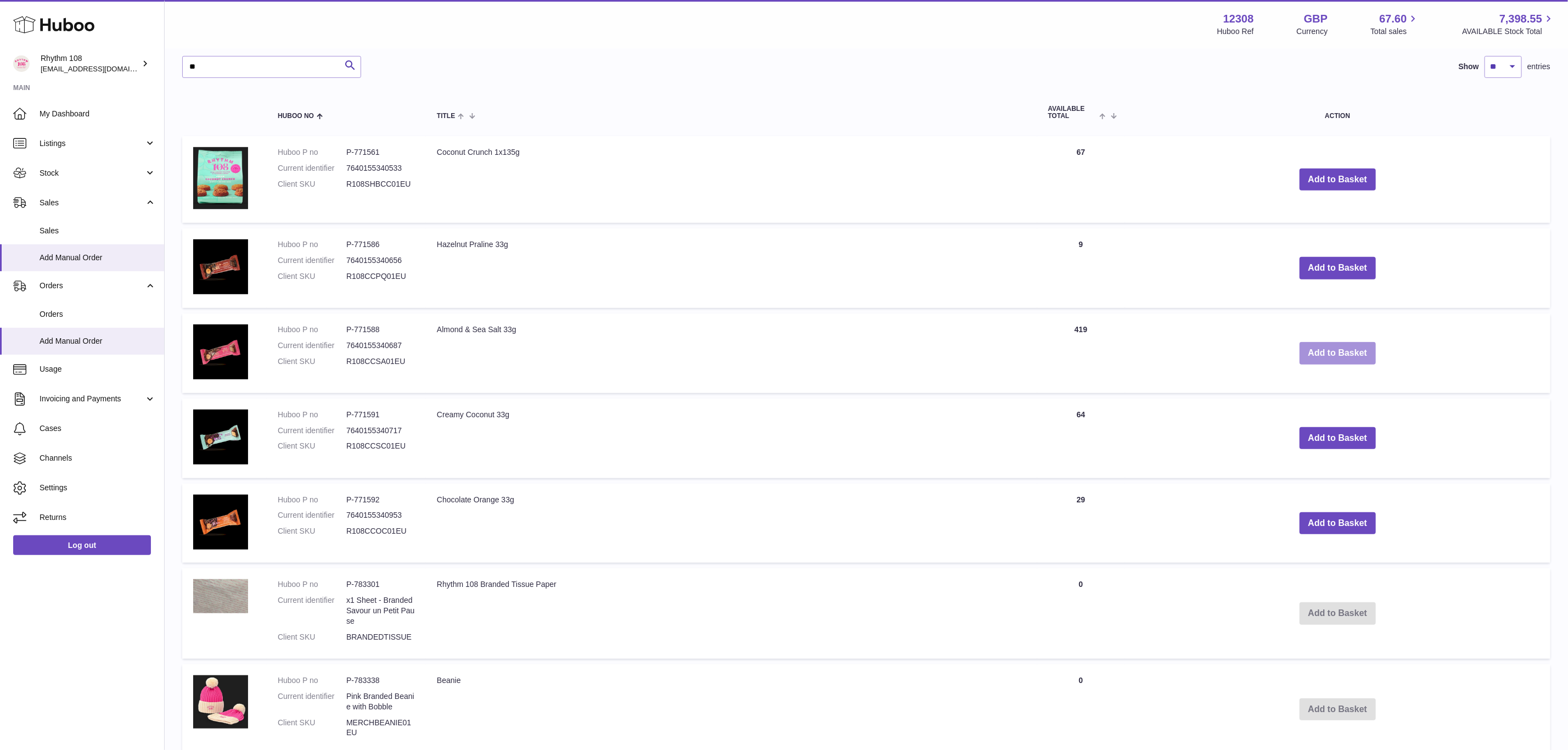
scroll to position [412, 0]
click at [1357, 431] on button "Add to Basket" at bounding box center [1338, 437] width 77 height 23
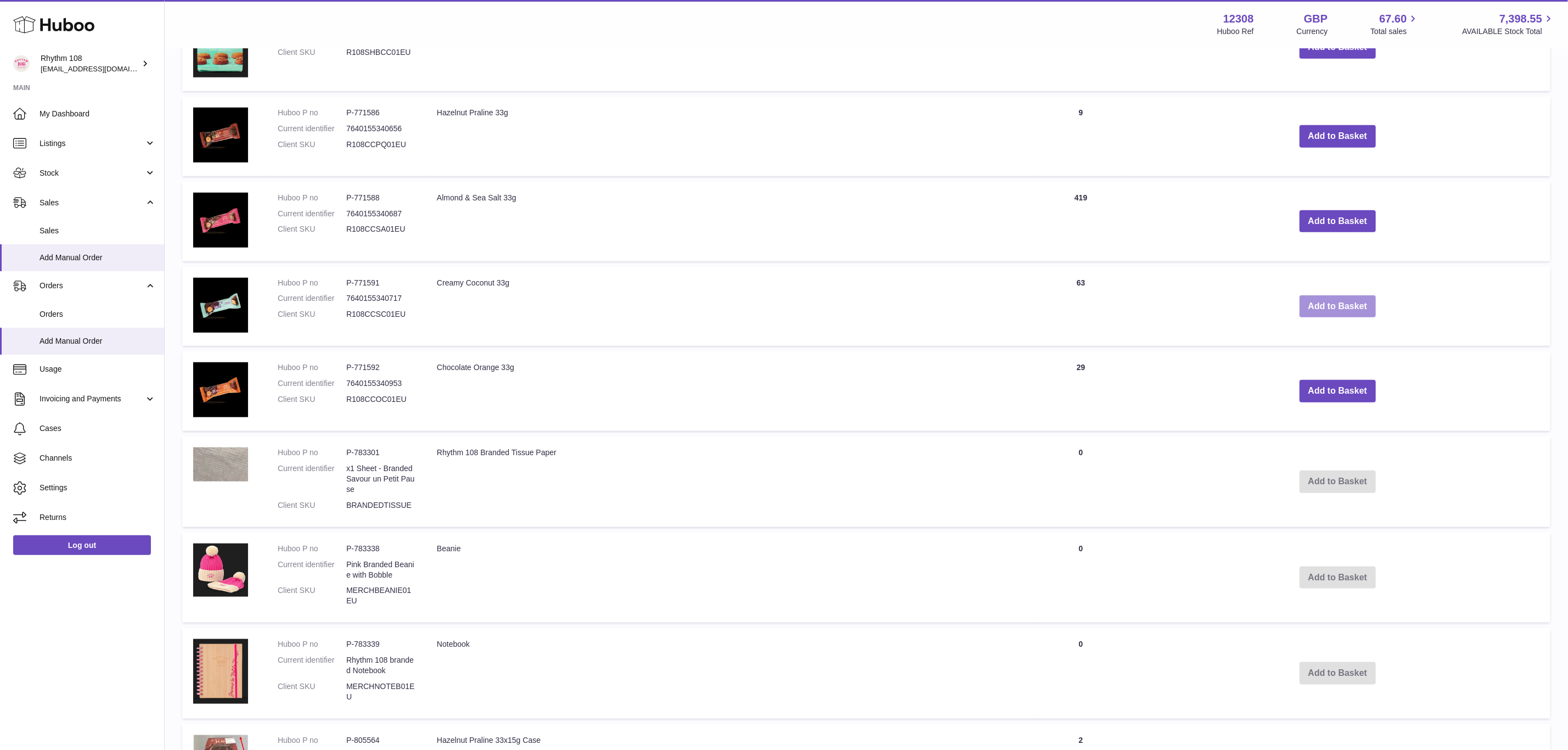
scroll to position [661, 0]
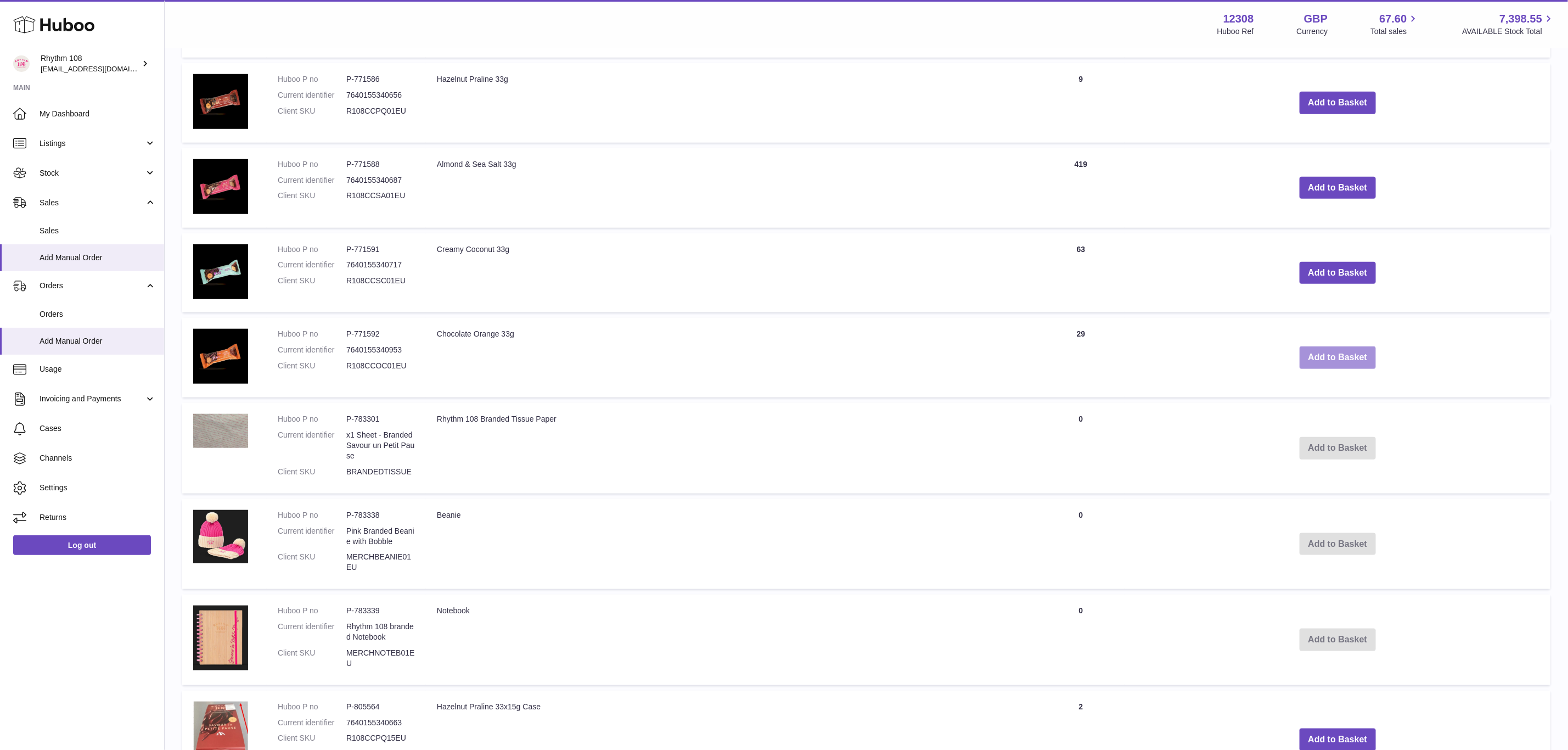
click at [1361, 356] on button "Add to Basket" at bounding box center [1338, 357] width 77 height 23
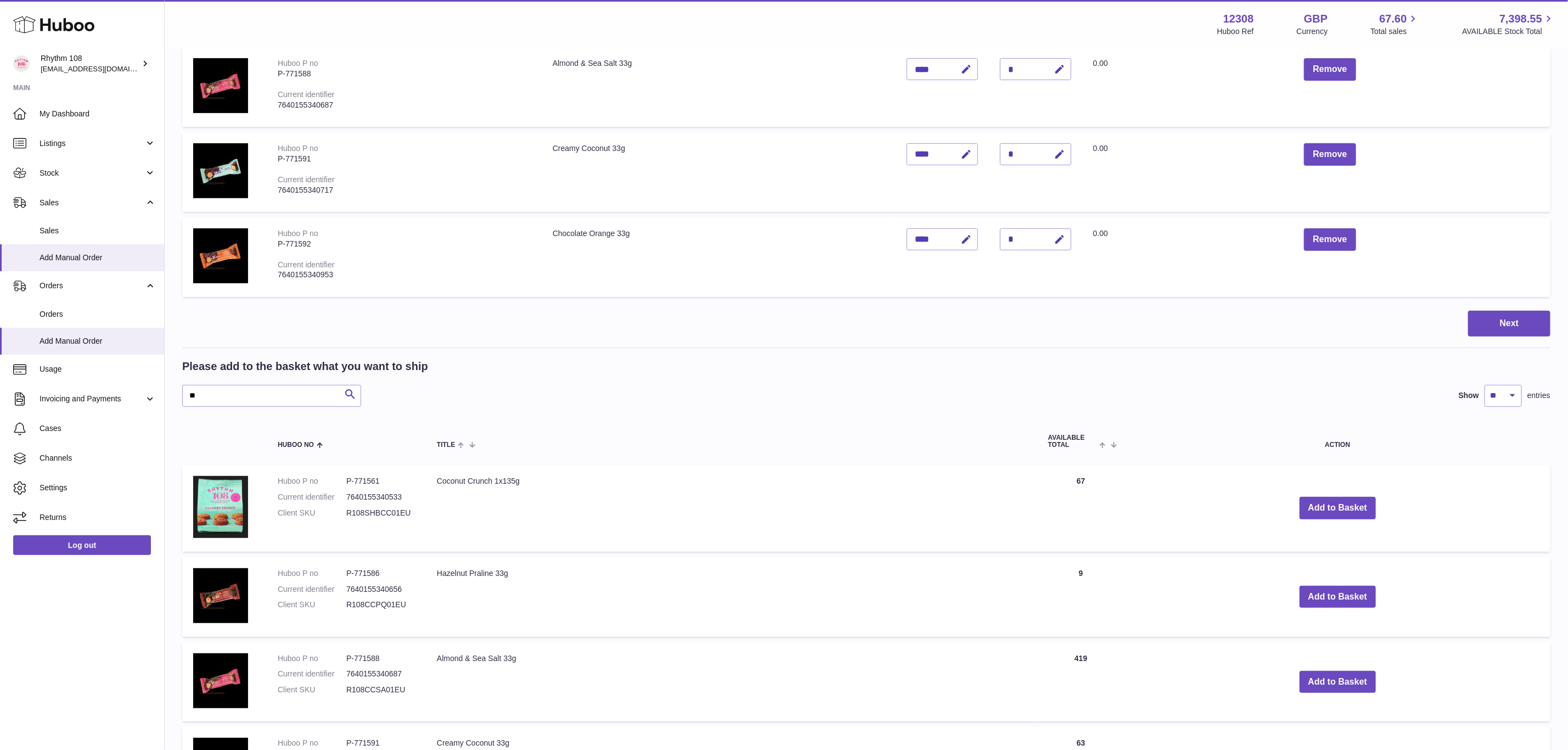
scroll to position [499, 0]
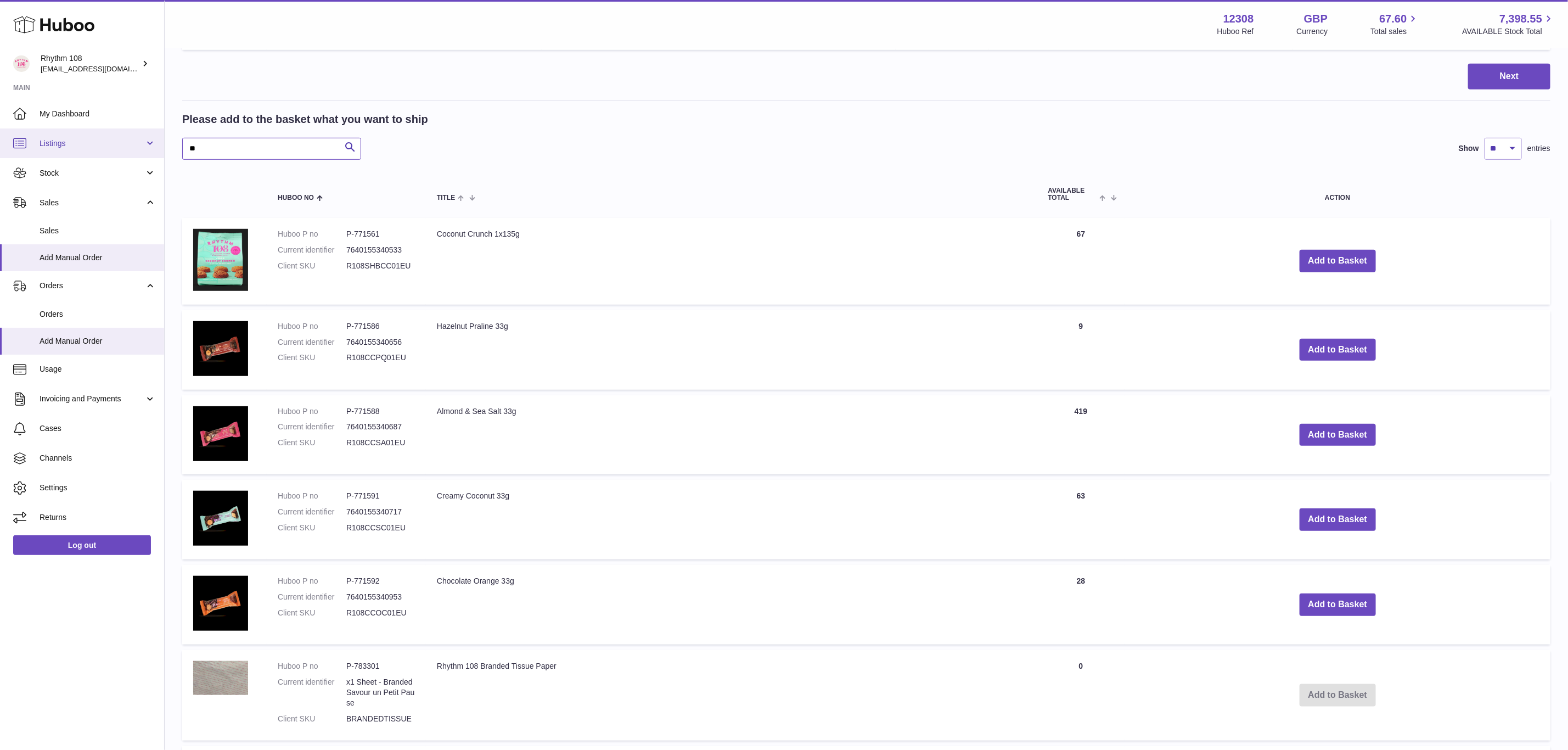
drag, startPoint x: 204, startPoint y: 145, endPoint x: 161, endPoint y: 145, distance: 43.0
click at [161, 145] on div "Huboo Rhythm 108 orders@rhythm108.com Main My Dashboard Listings Not with Huboo…" at bounding box center [784, 395] width 1568 height 1787
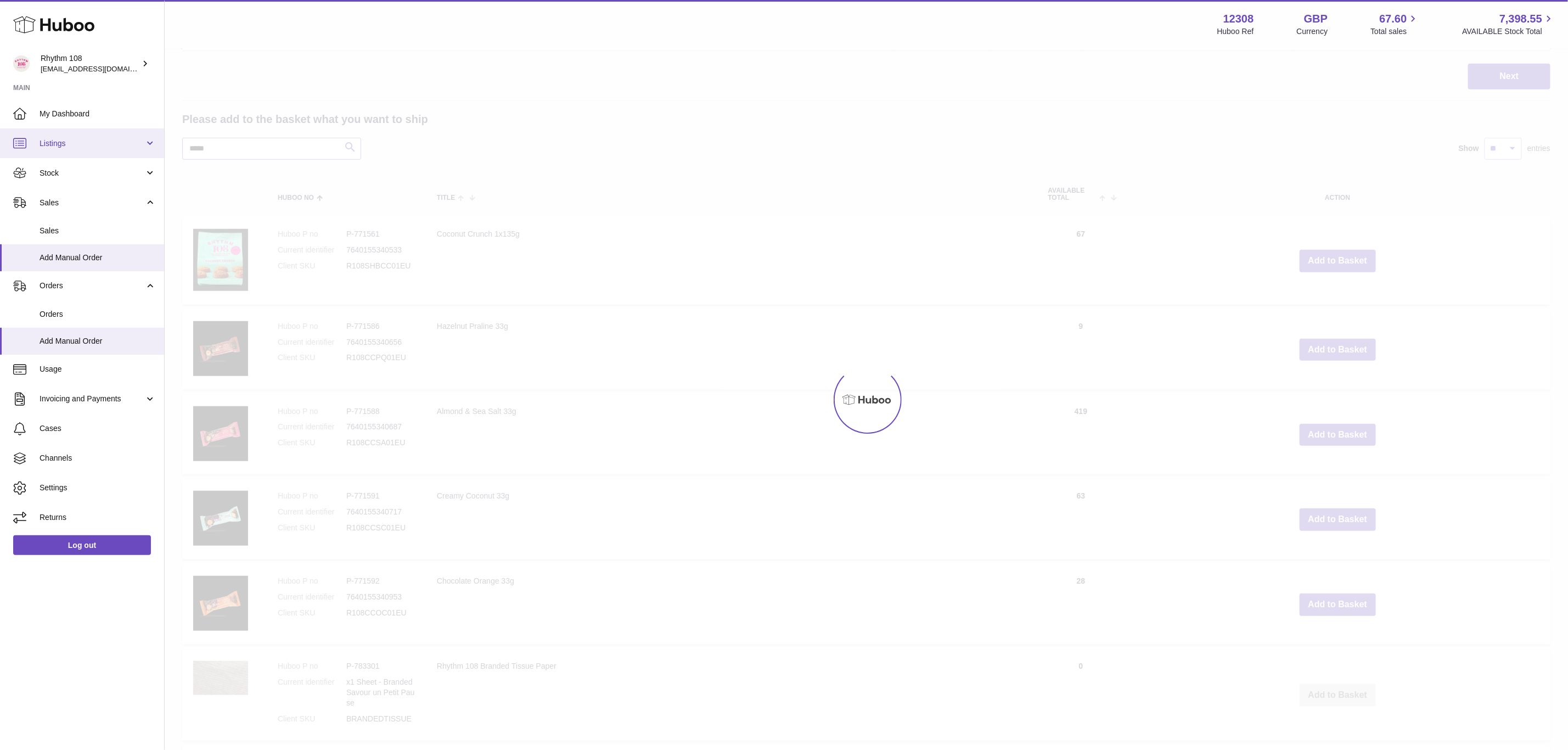
type input "*****"
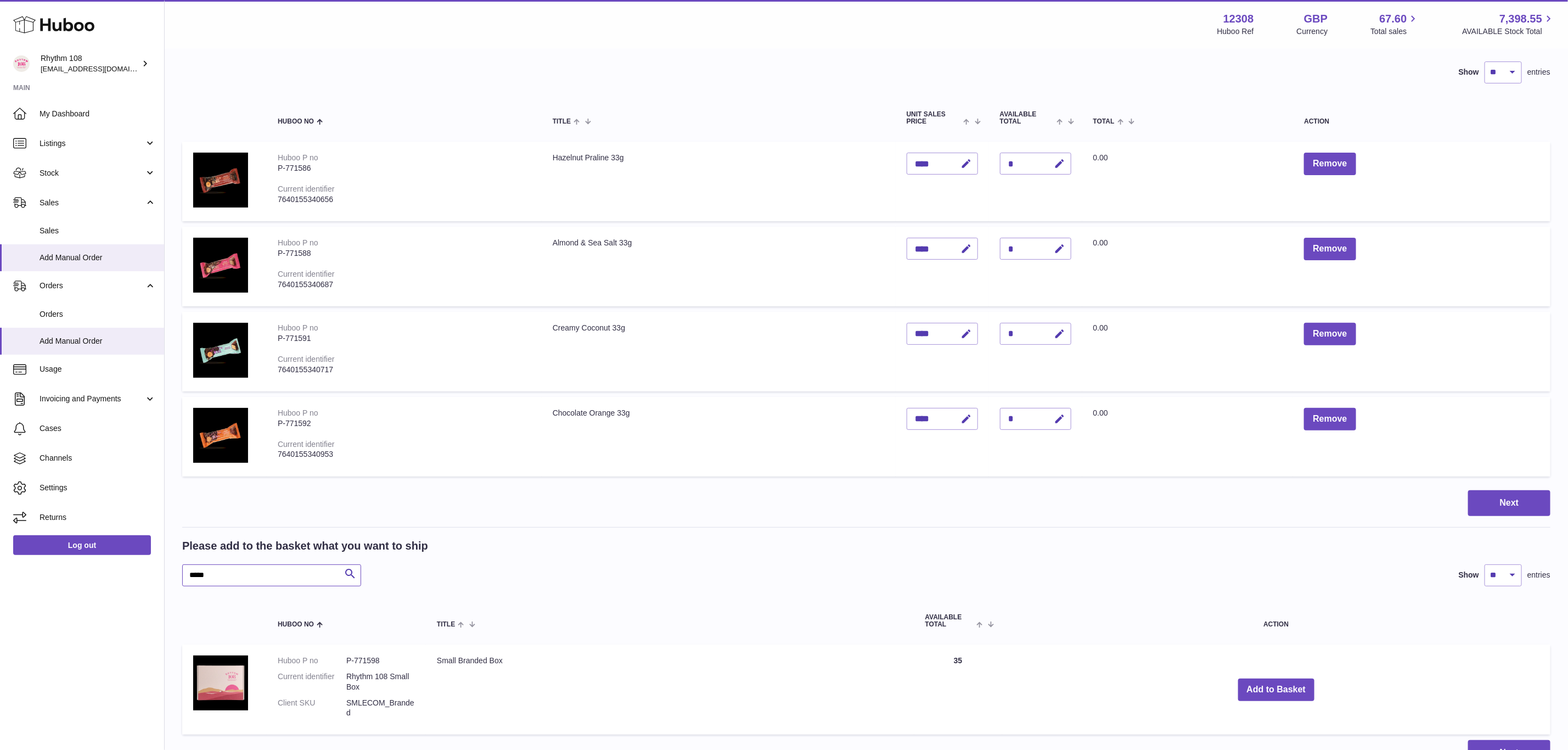
scroll to position [170, 0]
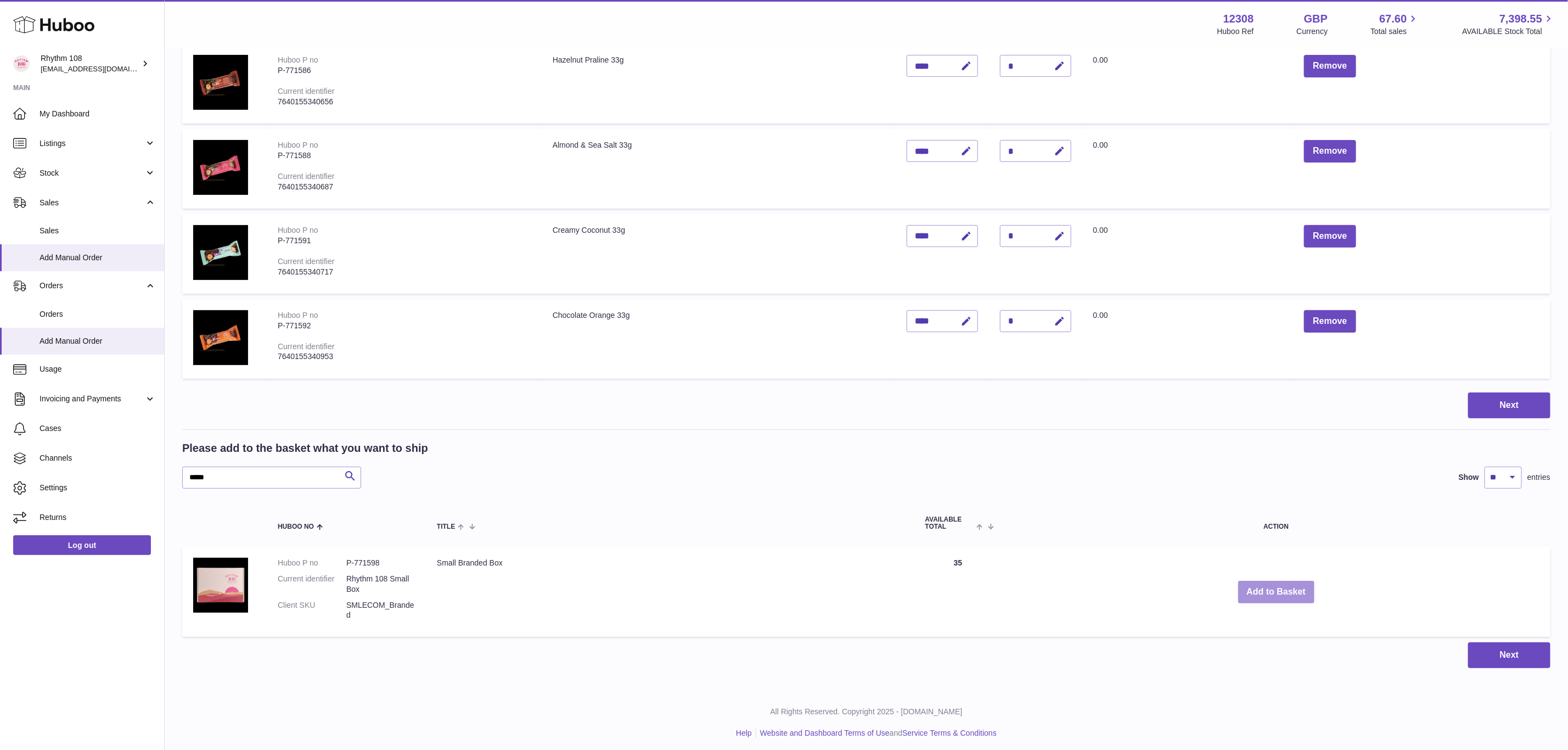
click at [1276, 590] on button "Add to Basket" at bounding box center [1276, 592] width 77 height 23
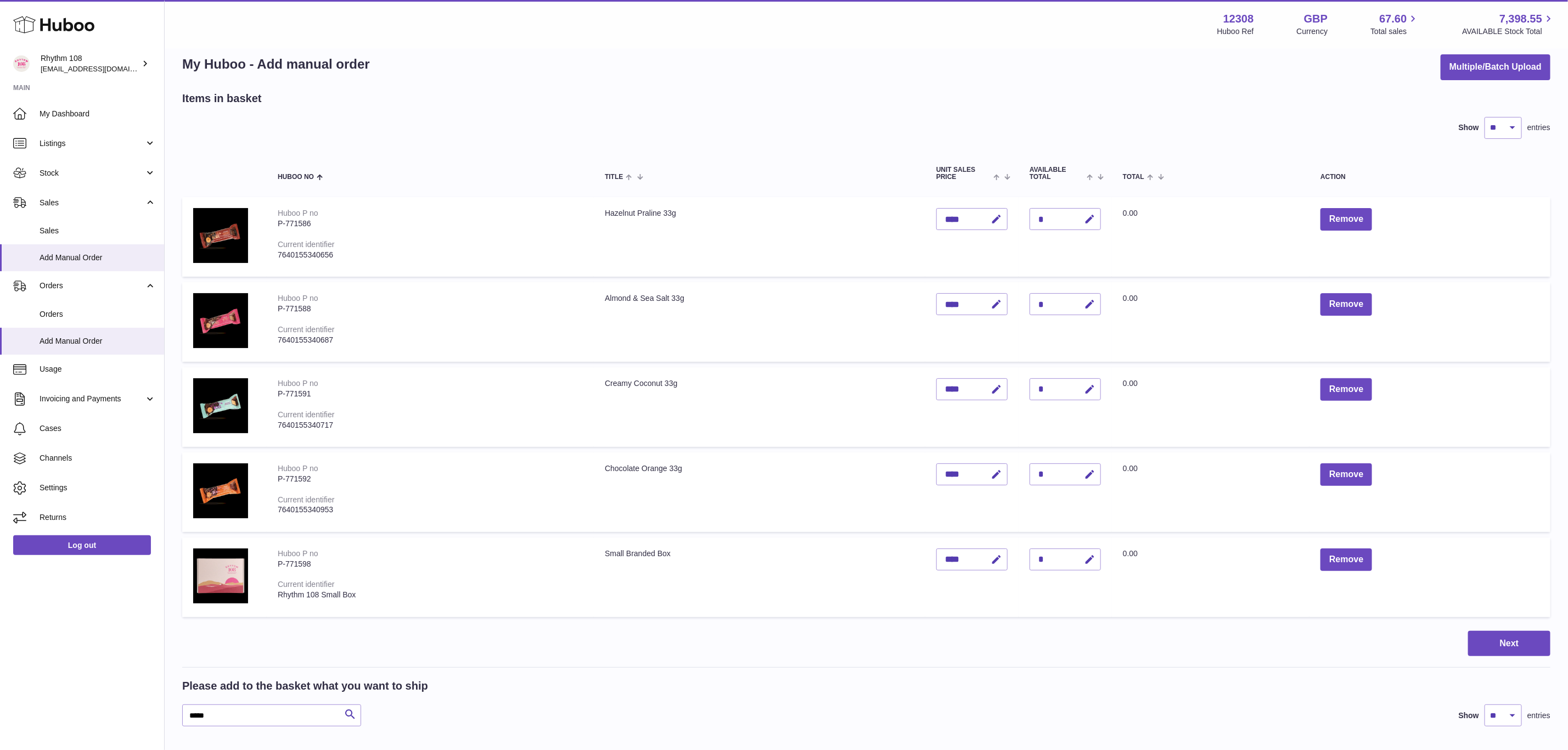
scroll to position [6, 0]
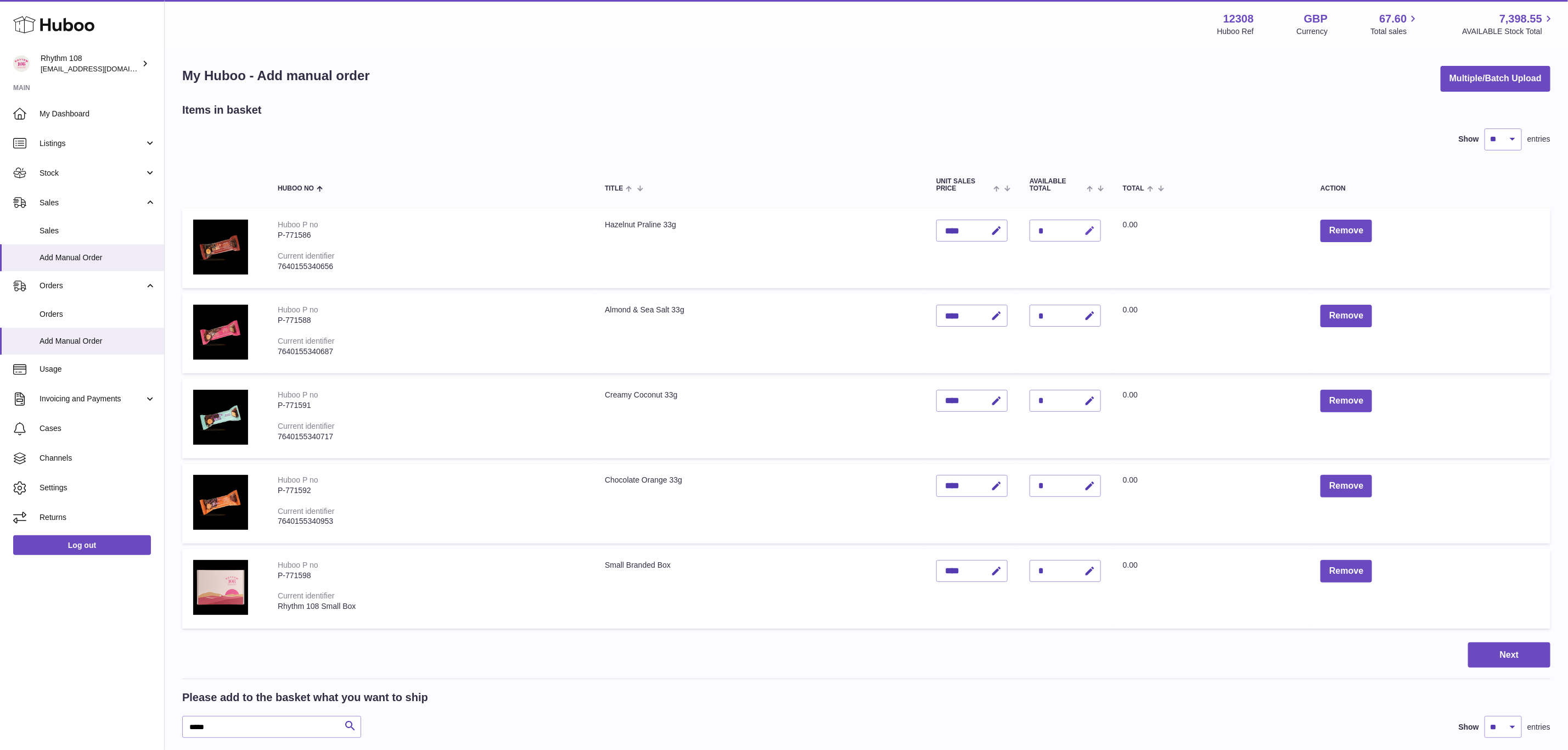
click at [1092, 229] on icon "button" at bounding box center [1090, 231] width 12 height 12
drag, startPoint x: 1045, startPoint y: 231, endPoint x: 1030, endPoint y: 231, distance: 15.0
click at [1030, 231] on input "*" at bounding box center [1065, 231] width 71 height 22
type input "*"
click at [1092, 229] on icon "submit" at bounding box center [1090, 231] width 10 height 10
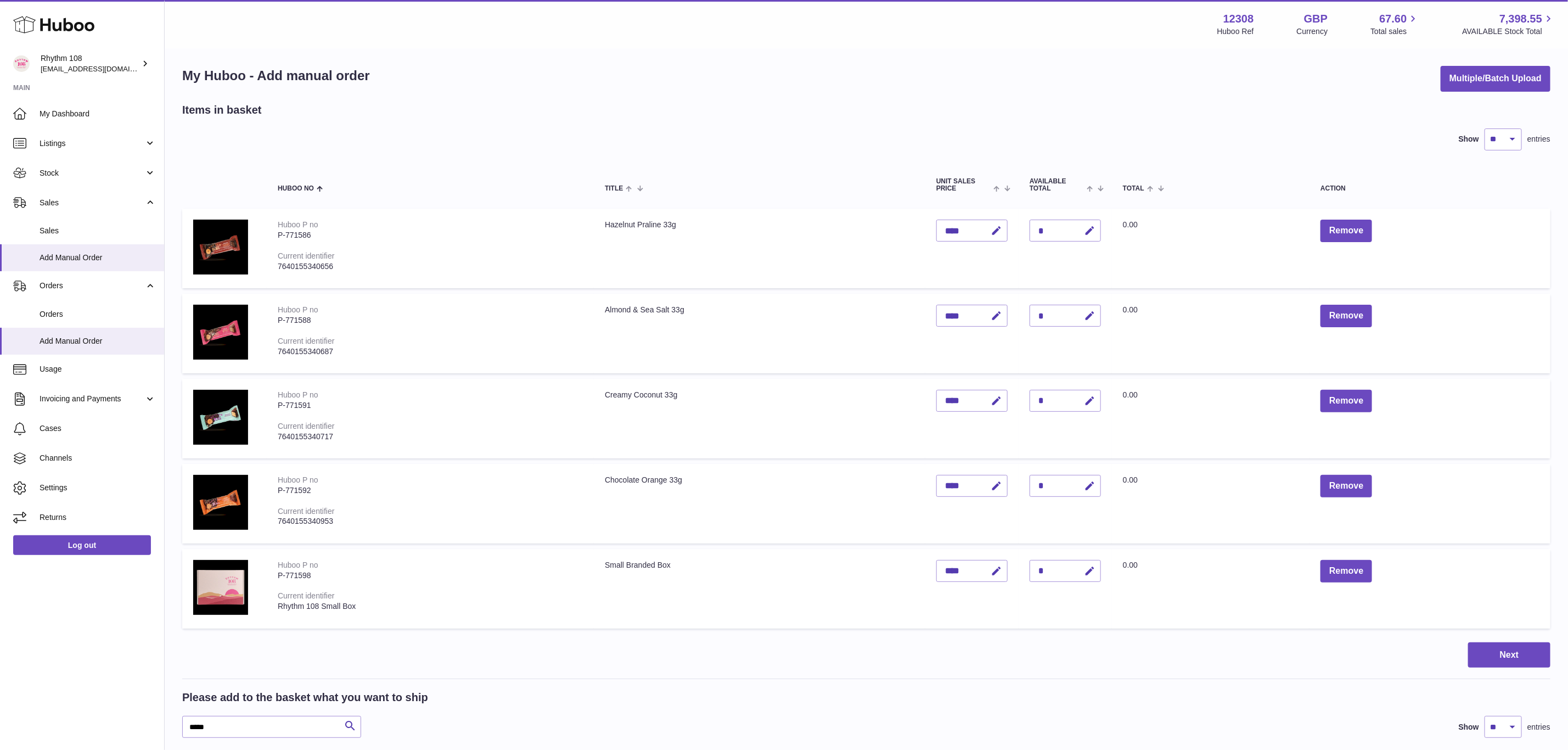
click at [1090, 315] on icon "button" at bounding box center [1090, 315] width 12 height 12
drag, startPoint x: 1043, startPoint y: 315, endPoint x: 1023, endPoint y: 314, distance: 20.0
click at [1023, 314] on td "Quantity *" at bounding box center [1065, 334] width 93 height 80
click at [1099, 316] on input "*" at bounding box center [1065, 315] width 71 height 22
type input "*"
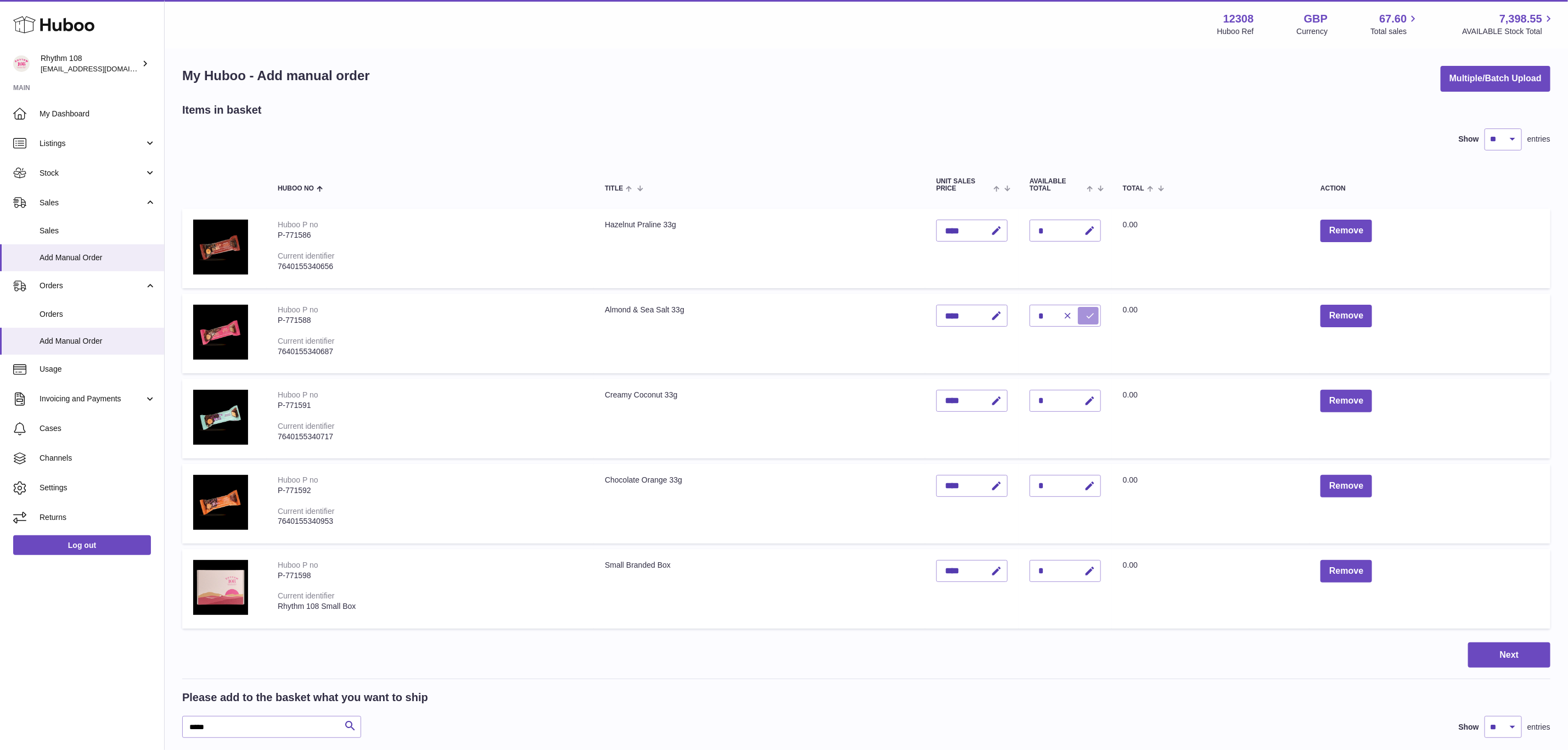
click at [1079, 317] on button "submit" at bounding box center [1089, 315] width 21 height 18
click at [1100, 397] on button "button" at bounding box center [1088, 401] width 26 height 23
drag, startPoint x: 1043, startPoint y: 402, endPoint x: 1022, endPoint y: 403, distance: 21.0
click at [1022, 403] on td "Quantity *" at bounding box center [1065, 419] width 93 height 80
type input "*"
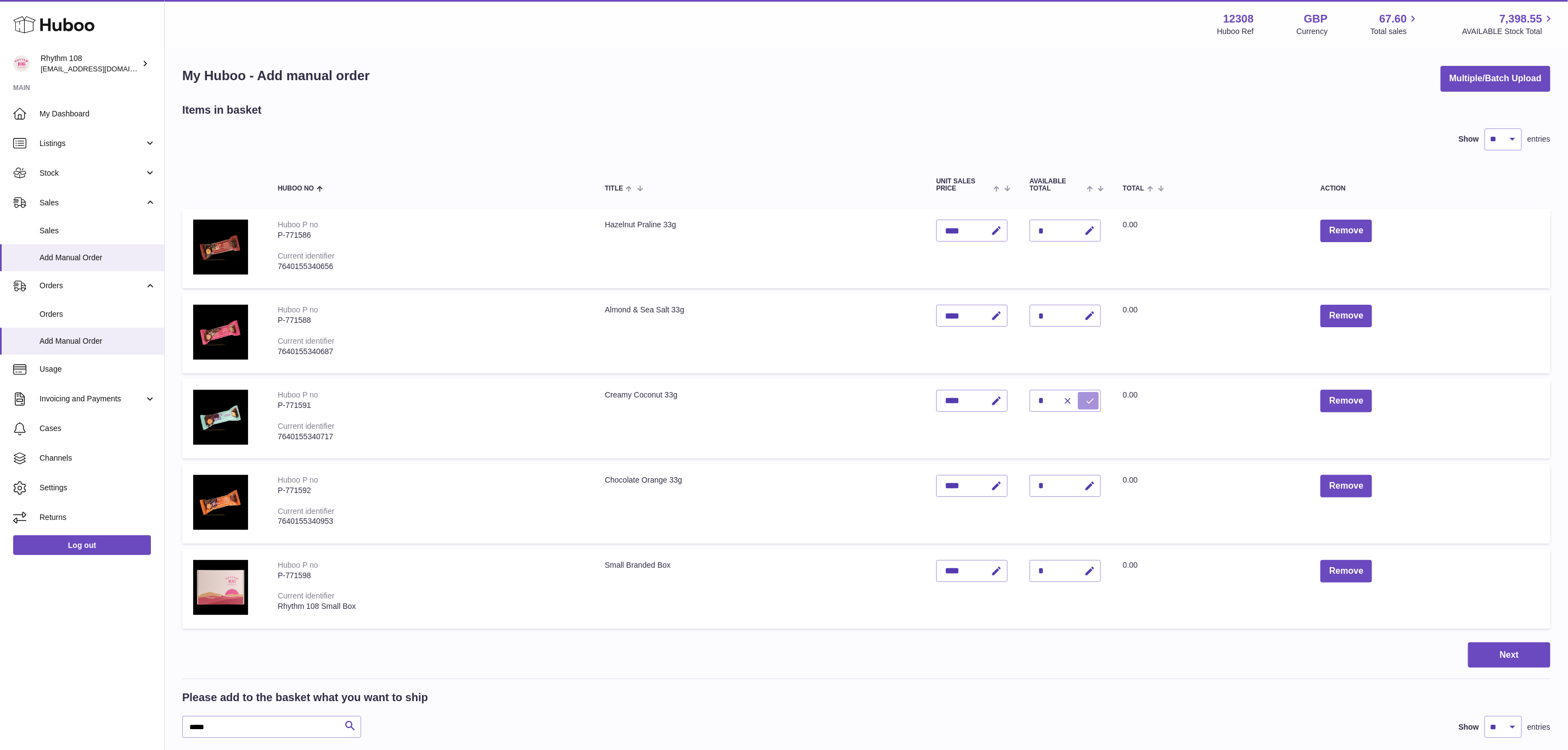
click at [1087, 401] on icon "submit" at bounding box center [1090, 401] width 10 height 10
click at [1090, 481] on icon "button" at bounding box center [1090, 486] width 12 height 12
drag, startPoint x: 1043, startPoint y: 486, endPoint x: 1014, endPoint y: 486, distance: 29.0
click at [1014, 486] on tr "Huboo P no P-771592 Current identifier 7640155340953 Chocolate Orange 33g Unit …" at bounding box center [867, 504] width 1369 height 80
type input "*"
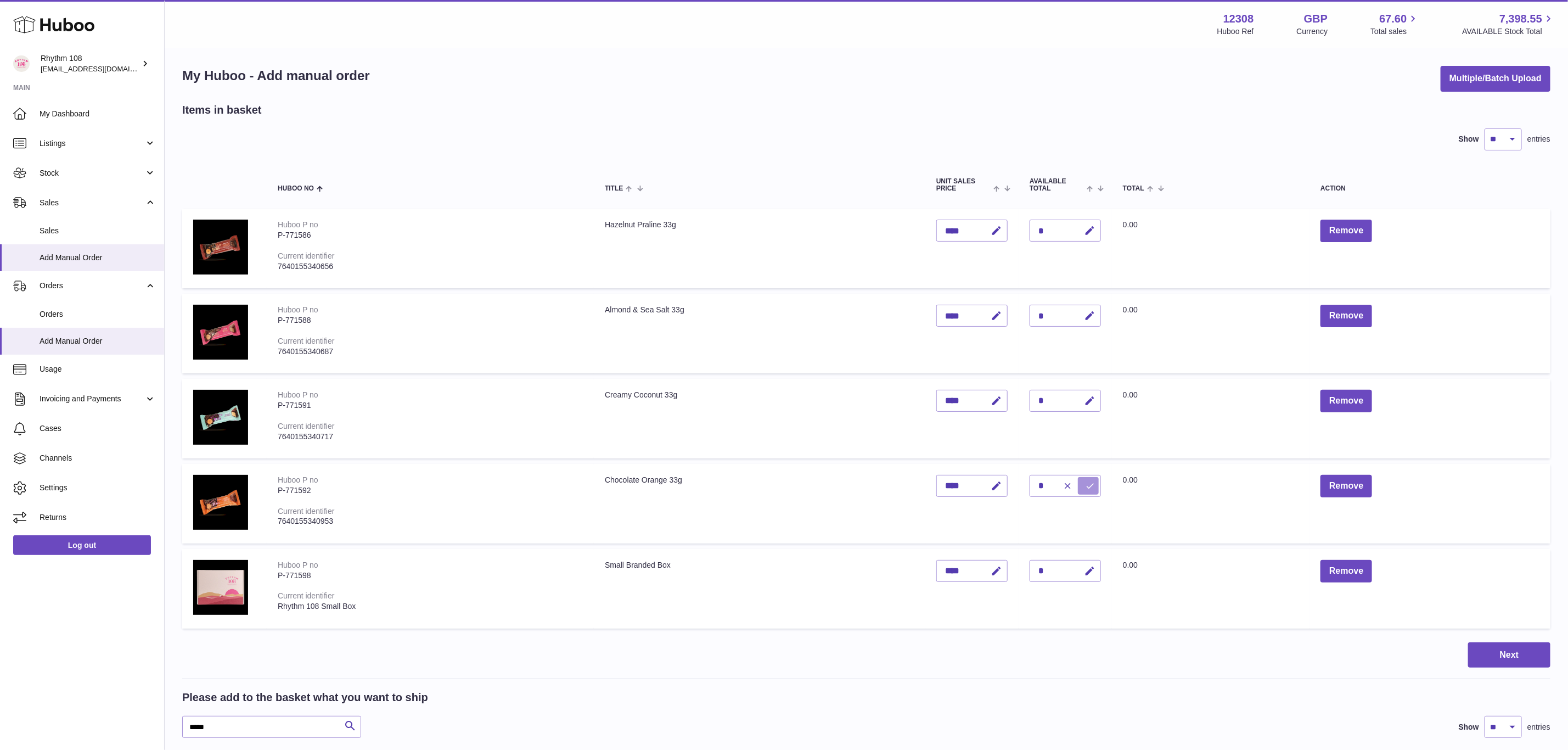
click at [1084, 486] on button "submit" at bounding box center [1089, 485] width 21 height 18
click at [1496, 648] on button "Next" at bounding box center [1510, 655] width 82 height 26
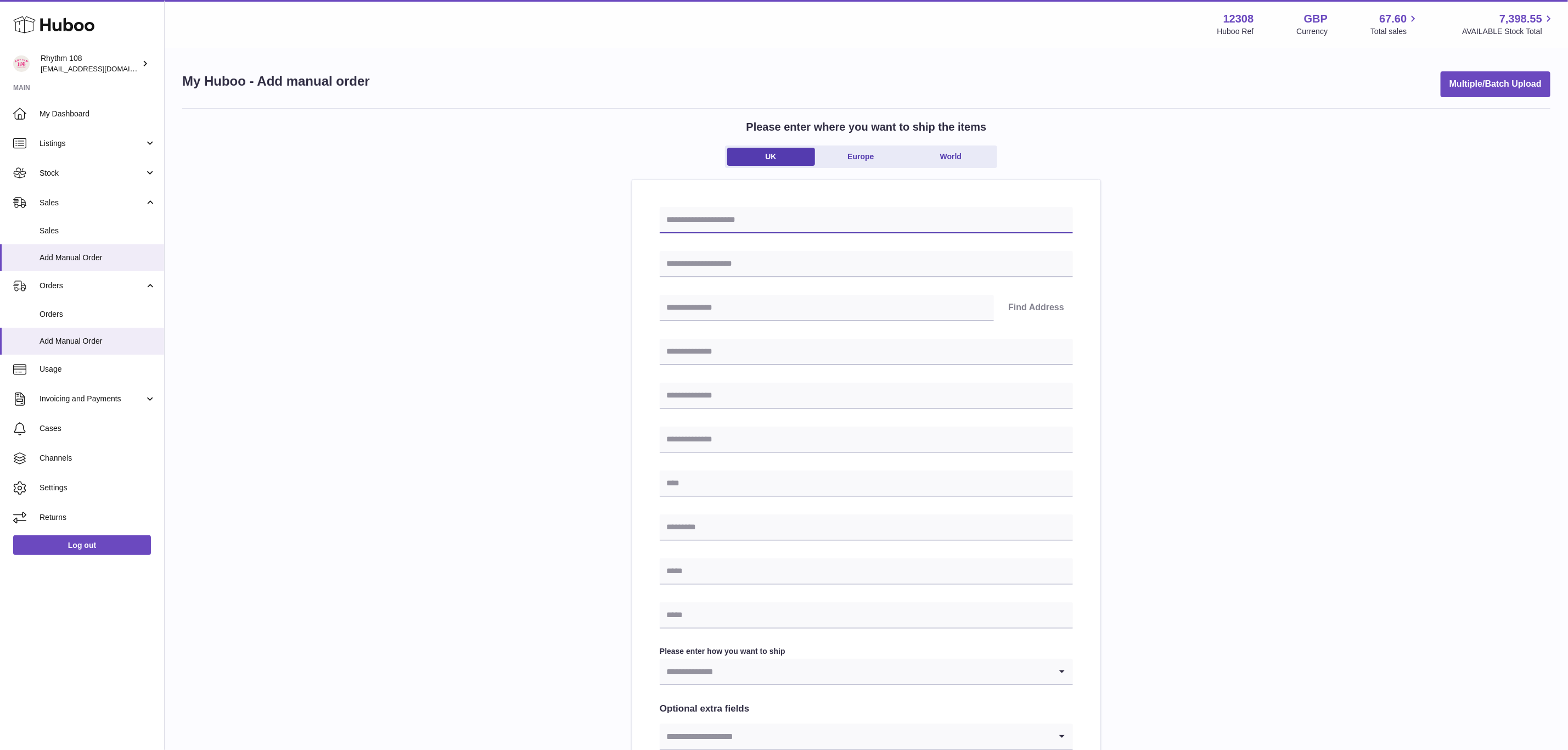
click at [735, 221] on input "text" at bounding box center [867, 220] width 414 height 26
click at [757, 219] on input "******" at bounding box center [867, 220] width 414 height 26
paste input "*****"
type input "**********"
click at [706, 303] on input "text" at bounding box center [827, 307] width 334 height 26
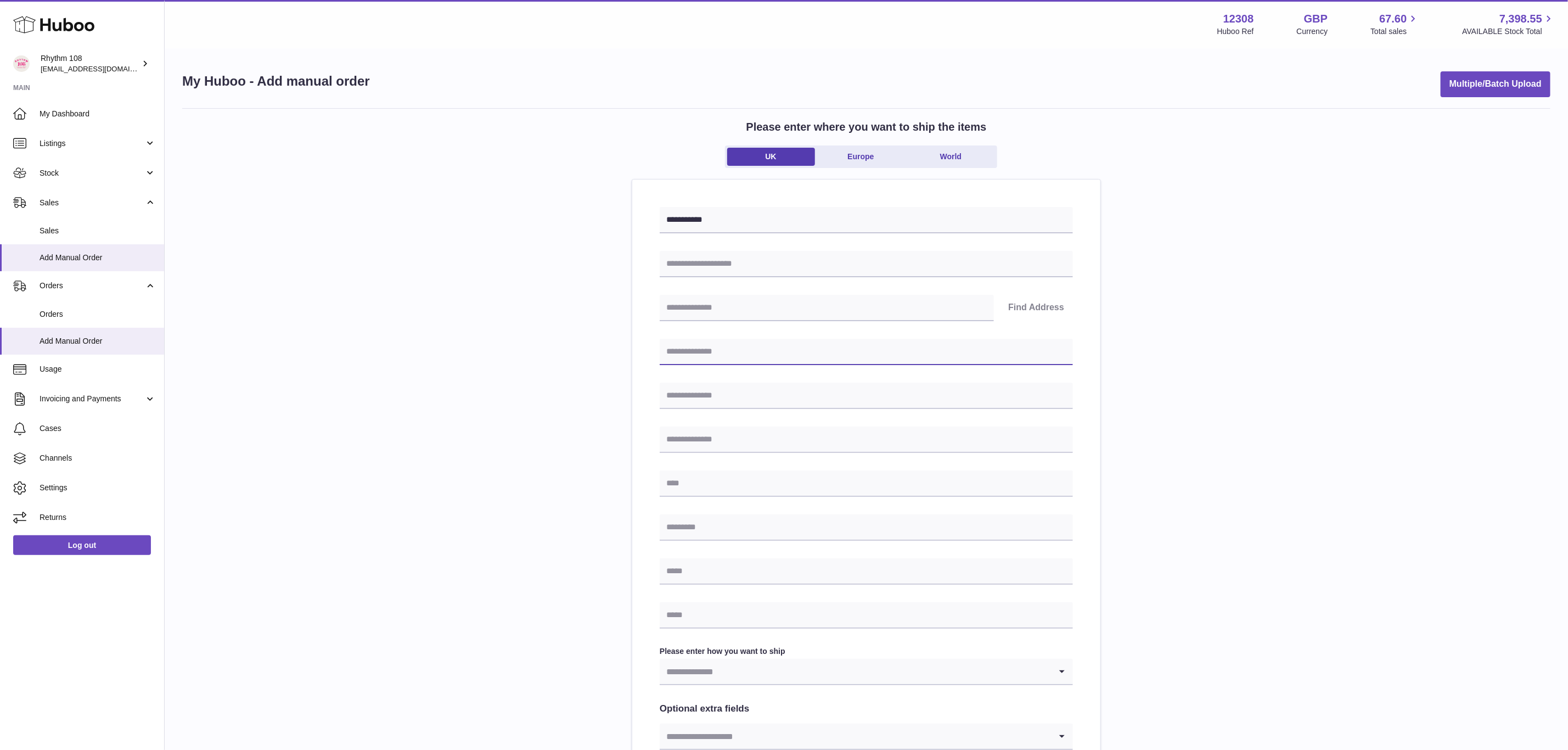
click at [709, 352] on input "text" at bounding box center [867, 352] width 414 height 26
click at [733, 260] on input "text" at bounding box center [867, 264] width 414 height 26
paste input "**********"
type input "**********"
click at [715, 352] on input "text" at bounding box center [867, 352] width 414 height 26
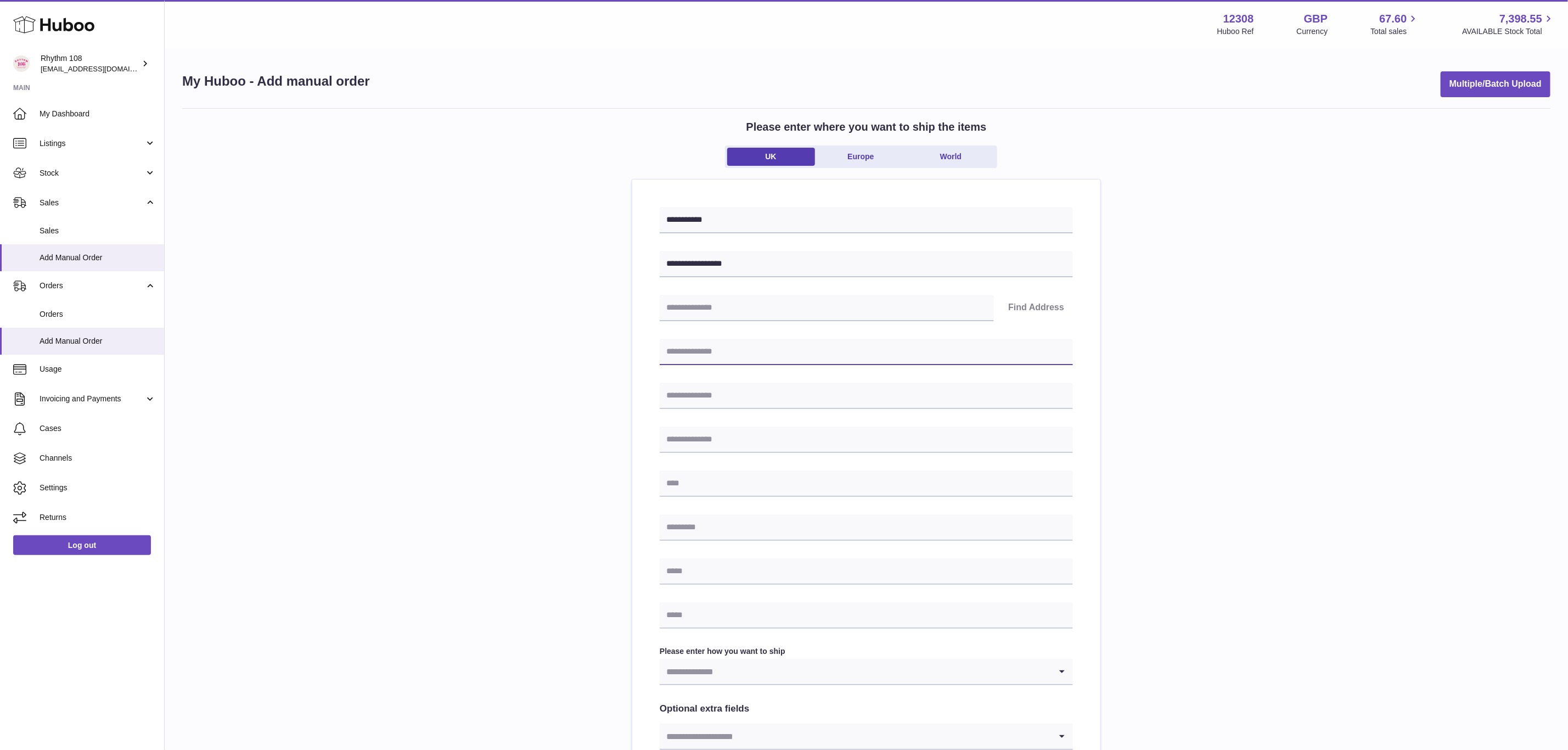
paste input "**********"
type input "**********"
click at [749, 390] on input "text" at bounding box center [867, 395] width 414 height 26
click at [756, 484] on input "text" at bounding box center [867, 484] width 414 height 26
paste input "******"
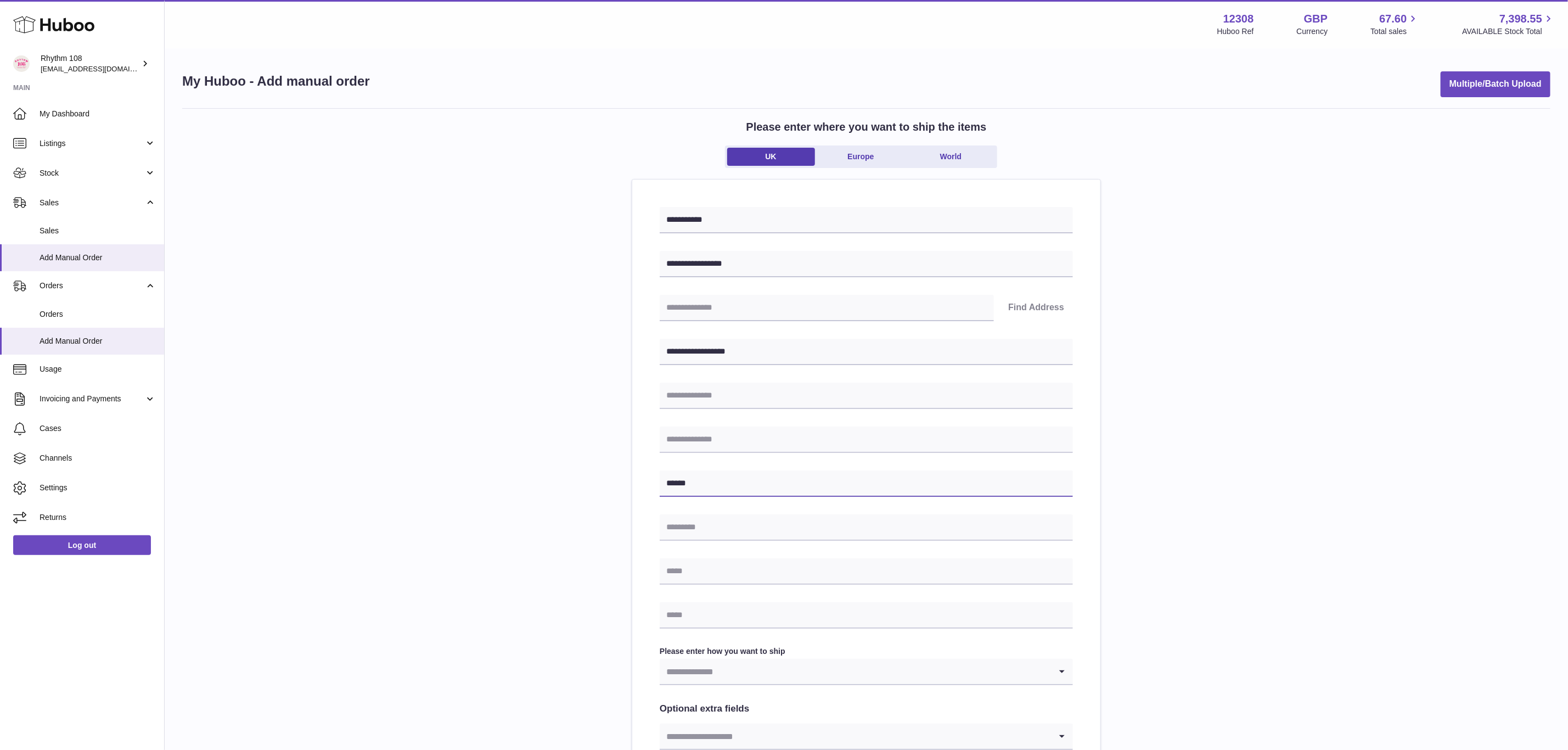
type input "******"
click at [733, 534] on input "text" at bounding box center [867, 527] width 414 height 26
click at [720, 527] on input "text" at bounding box center [867, 527] width 414 height 26
paste input "*******"
type input "*******"
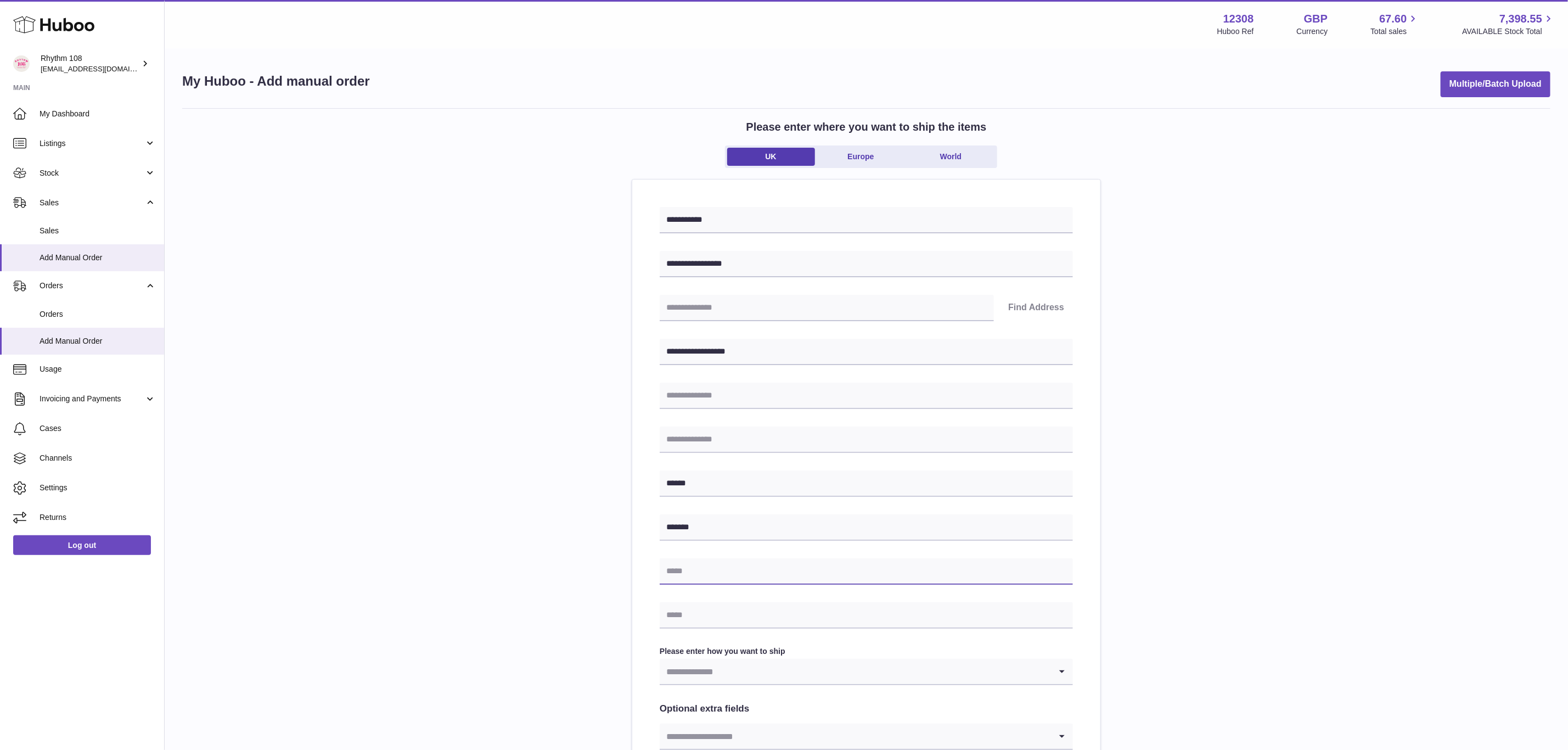
drag, startPoint x: 708, startPoint y: 573, endPoint x: 726, endPoint y: 555, distance: 25.5
click at [708, 573] on input "text" at bounding box center [867, 571] width 414 height 26
click at [716, 576] on input "text" at bounding box center [867, 571] width 414 height 26
paste input "**********"
type input "**********"
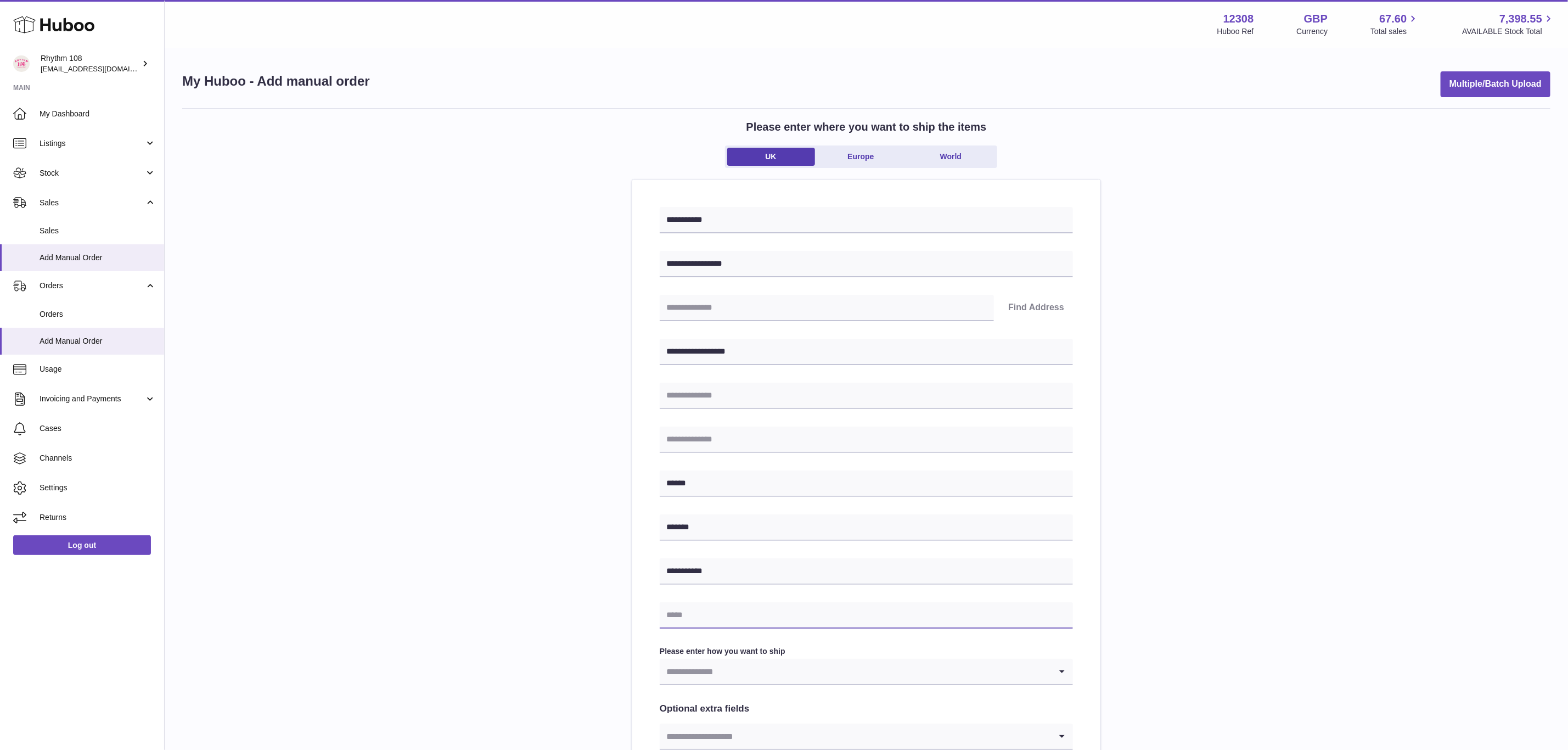
click at [706, 602] on input "text" at bounding box center [867, 615] width 414 height 26
click at [769, 615] on input "text" at bounding box center [867, 615] width 414 height 26
paste input "**********"
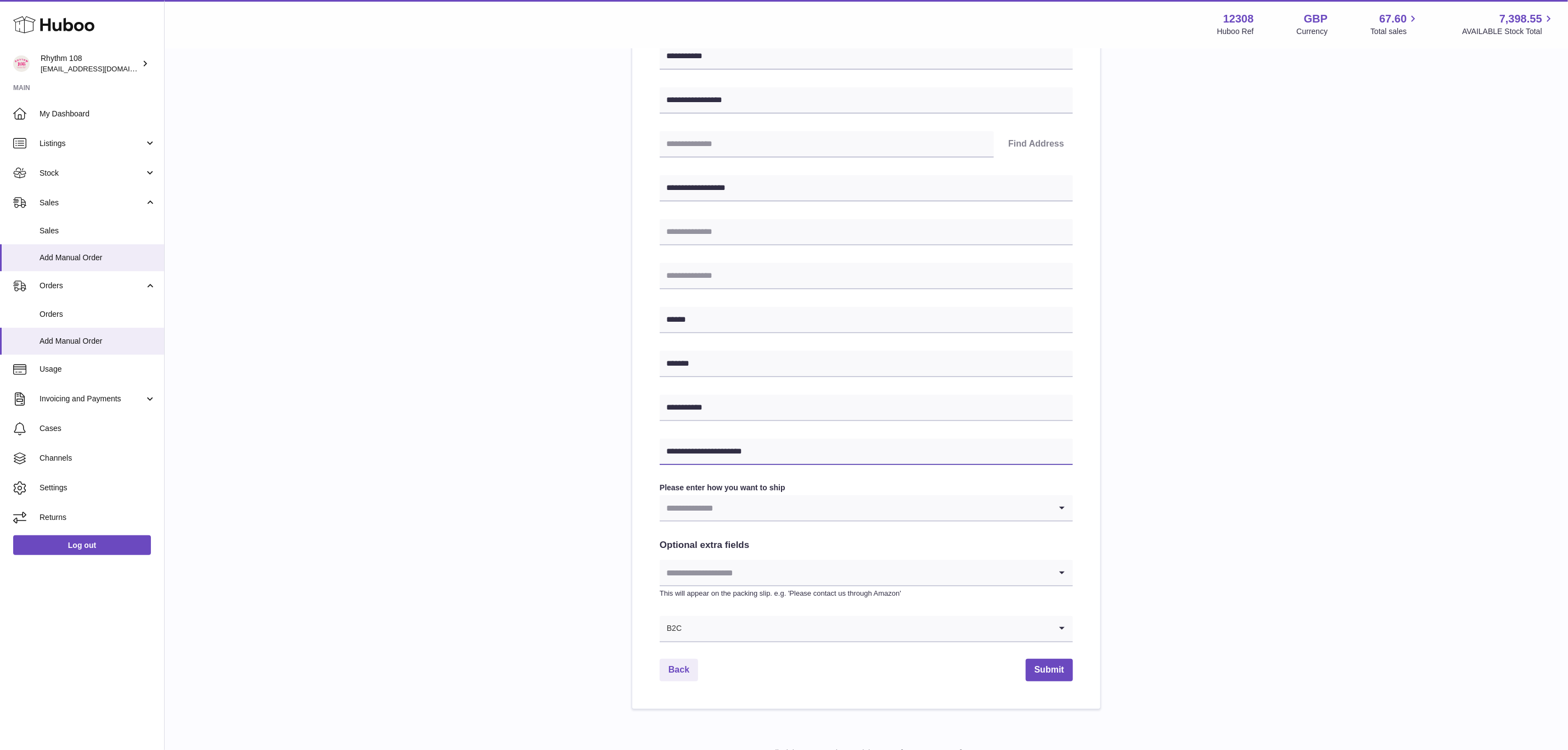
scroll to position [164, 0]
type input "**********"
click at [760, 519] on input "Search for option" at bounding box center [855, 506] width 392 height 25
click at [743, 620] on li "Huboo 48 Tracked" at bounding box center [867, 624] width 412 height 22
click at [1049, 660] on button "Submit" at bounding box center [1049, 669] width 47 height 23
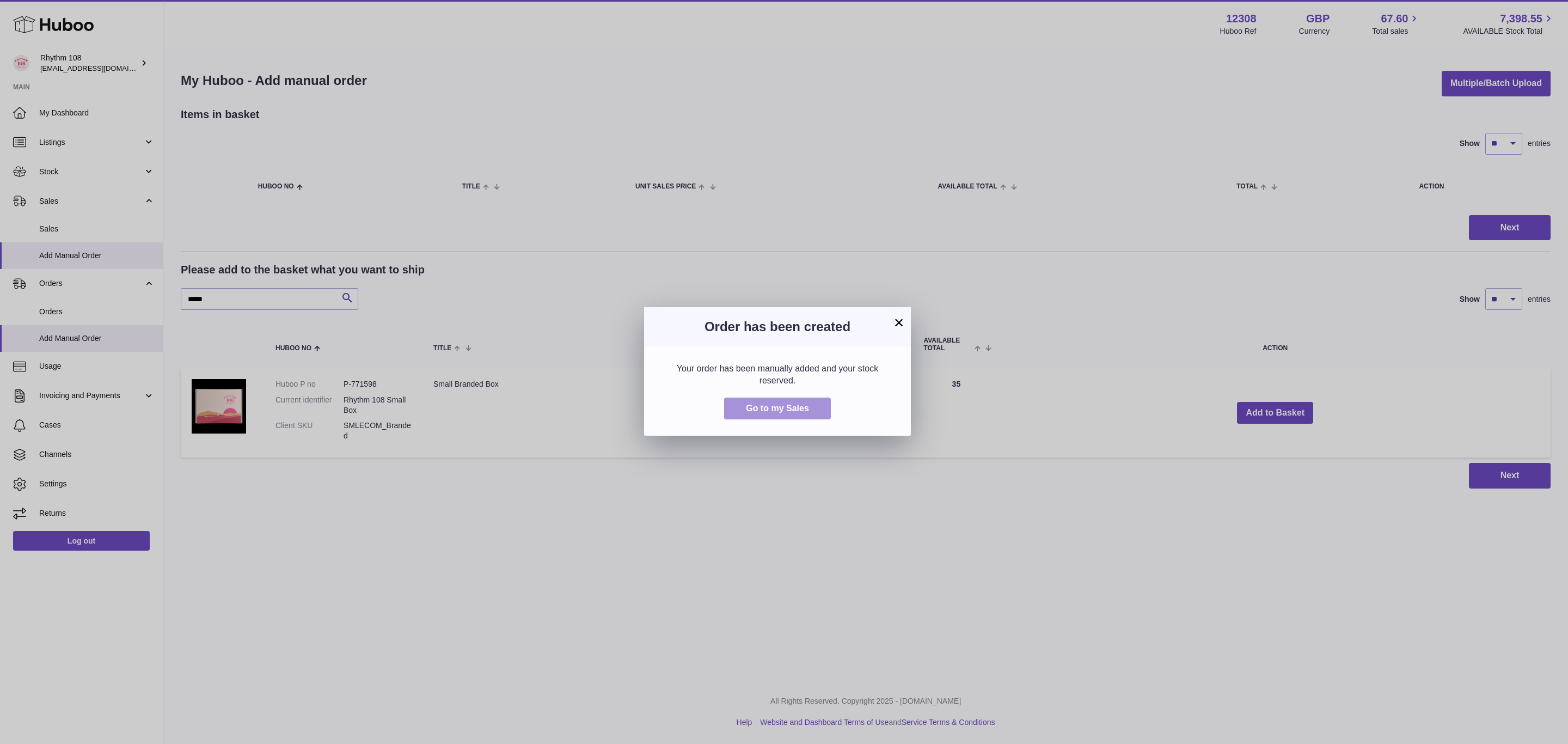
click at [801, 404] on span "Go to my Sales" at bounding box center [777, 408] width 63 height 9
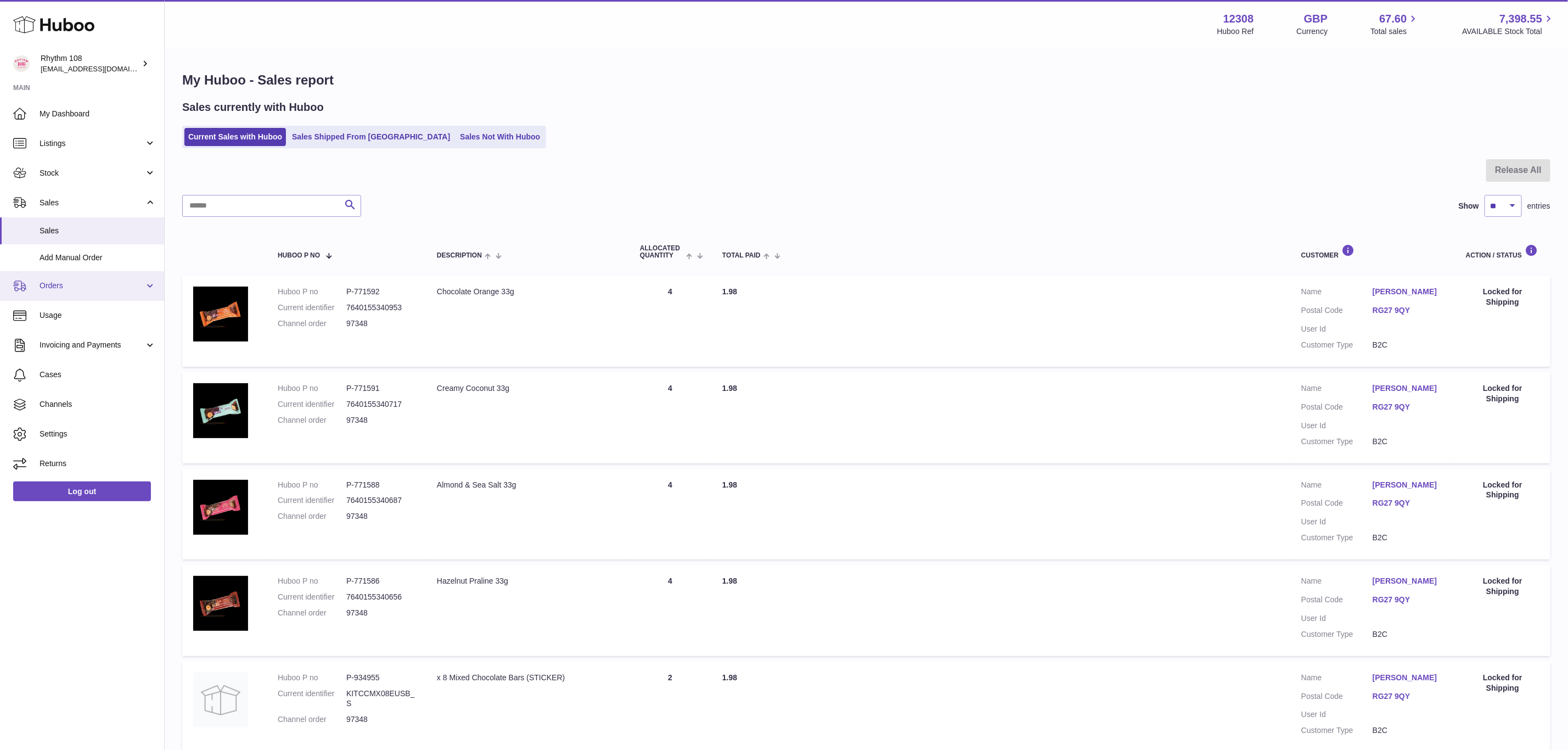
click at [58, 295] on link "Orders" at bounding box center [82, 286] width 164 height 29
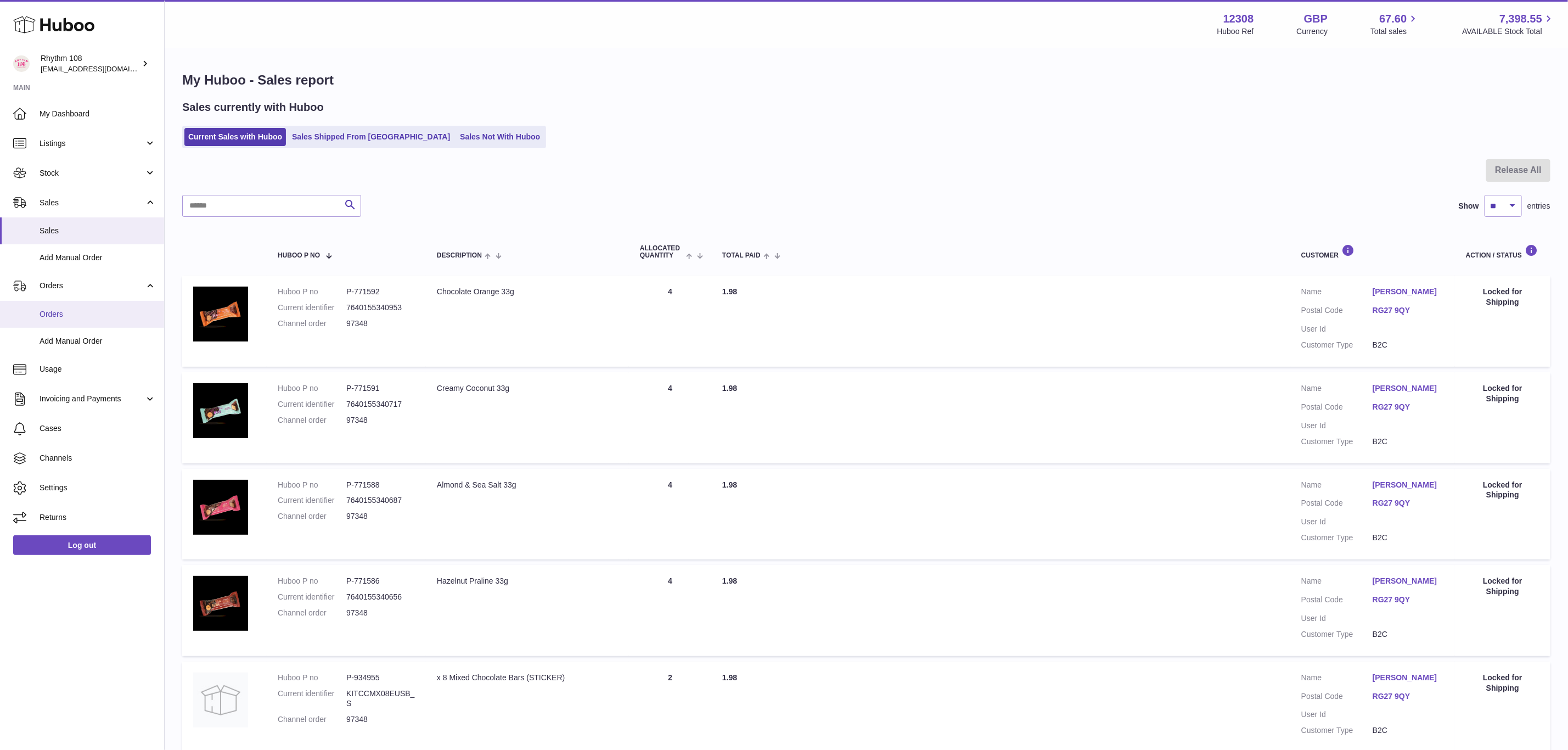
click at [52, 309] on span "Orders" at bounding box center [98, 314] width 117 height 10
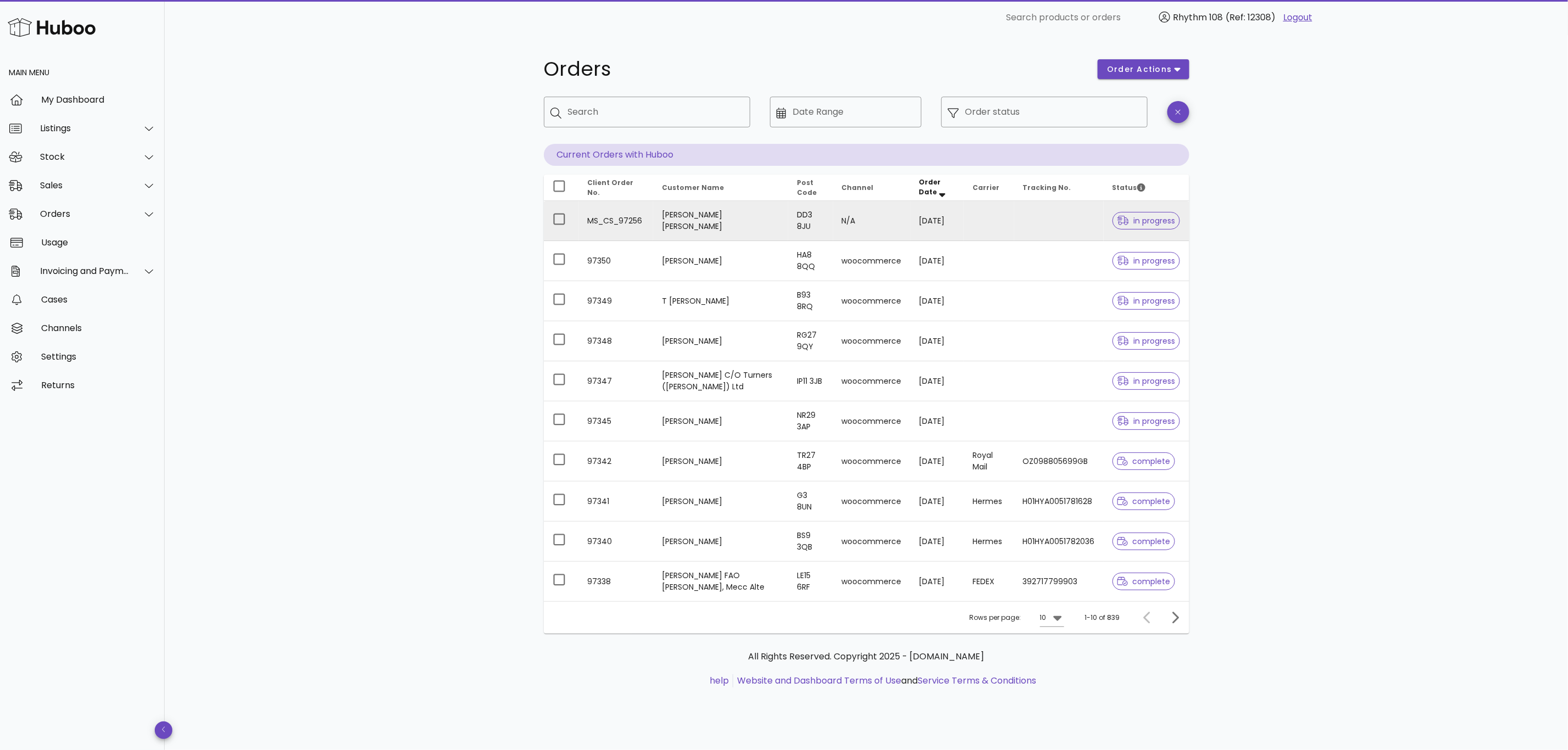
click at [1027, 218] on td at bounding box center [1059, 220] width 90 height 40
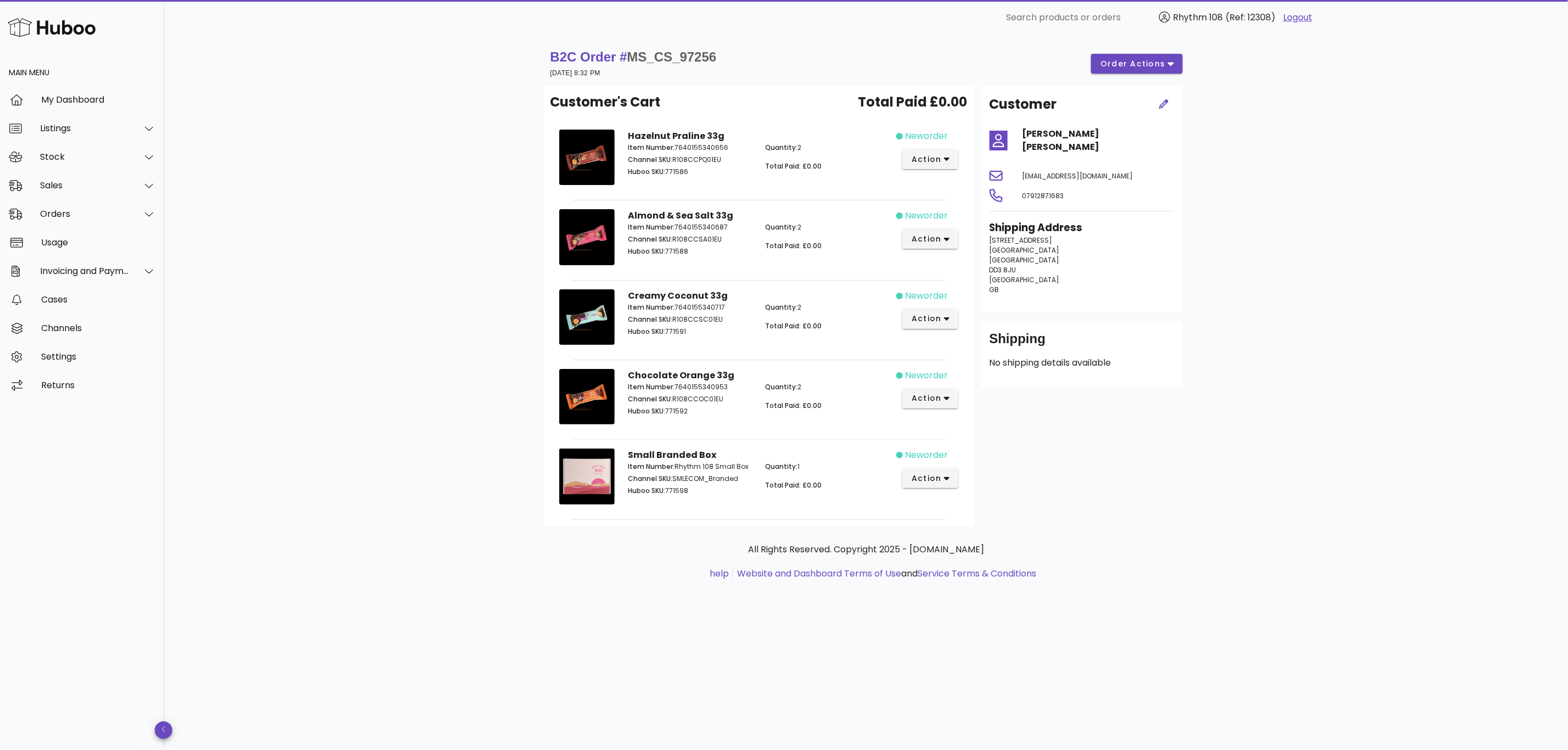
click at [1372, 499] on div "B2C Order # MS_CS_97256 01 September 2025 at 8:32 PM order actions Customer's C…" at bounding box center [866, 392] width 1404 height 715
click at [56, 153] on div "Stock" at bounding box center [85, 157] width 90 height 10
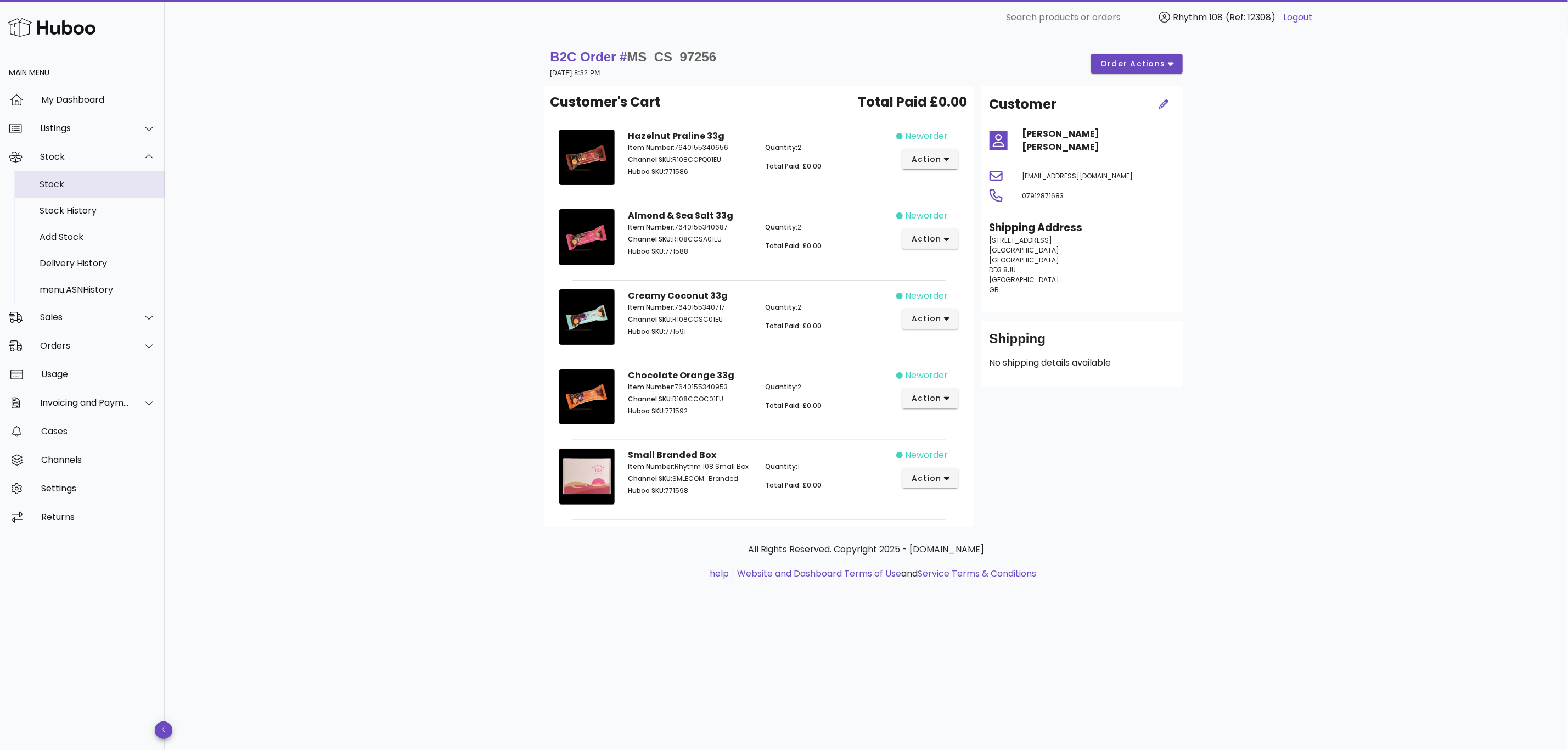
click at [66, 183] on div "Stock" at bounding box center [98, 184] width 117 height 10
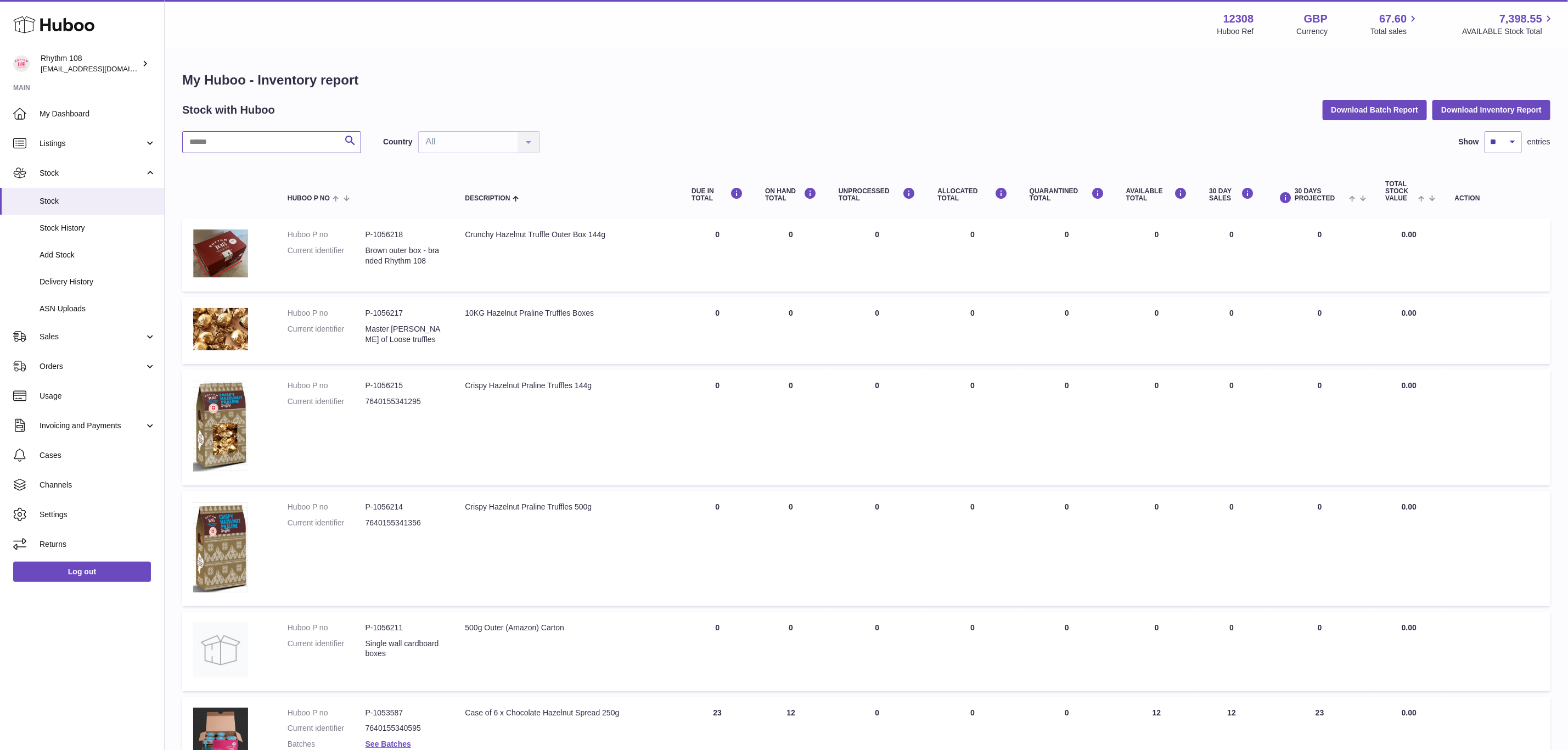
click at [252, 142] on input "text" at bounding box center [272, 142] width 179 height 22
type input "*"
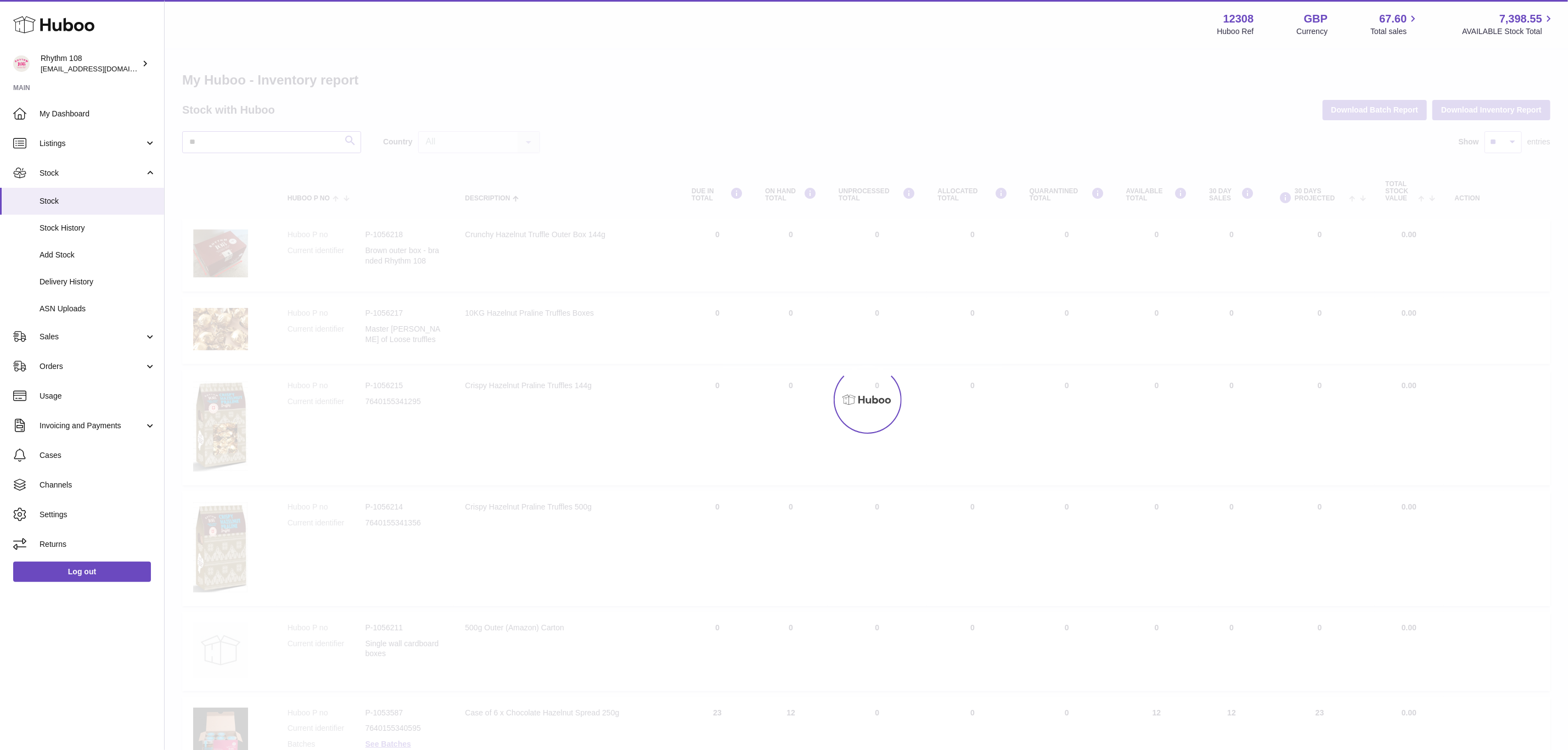
type input "**"
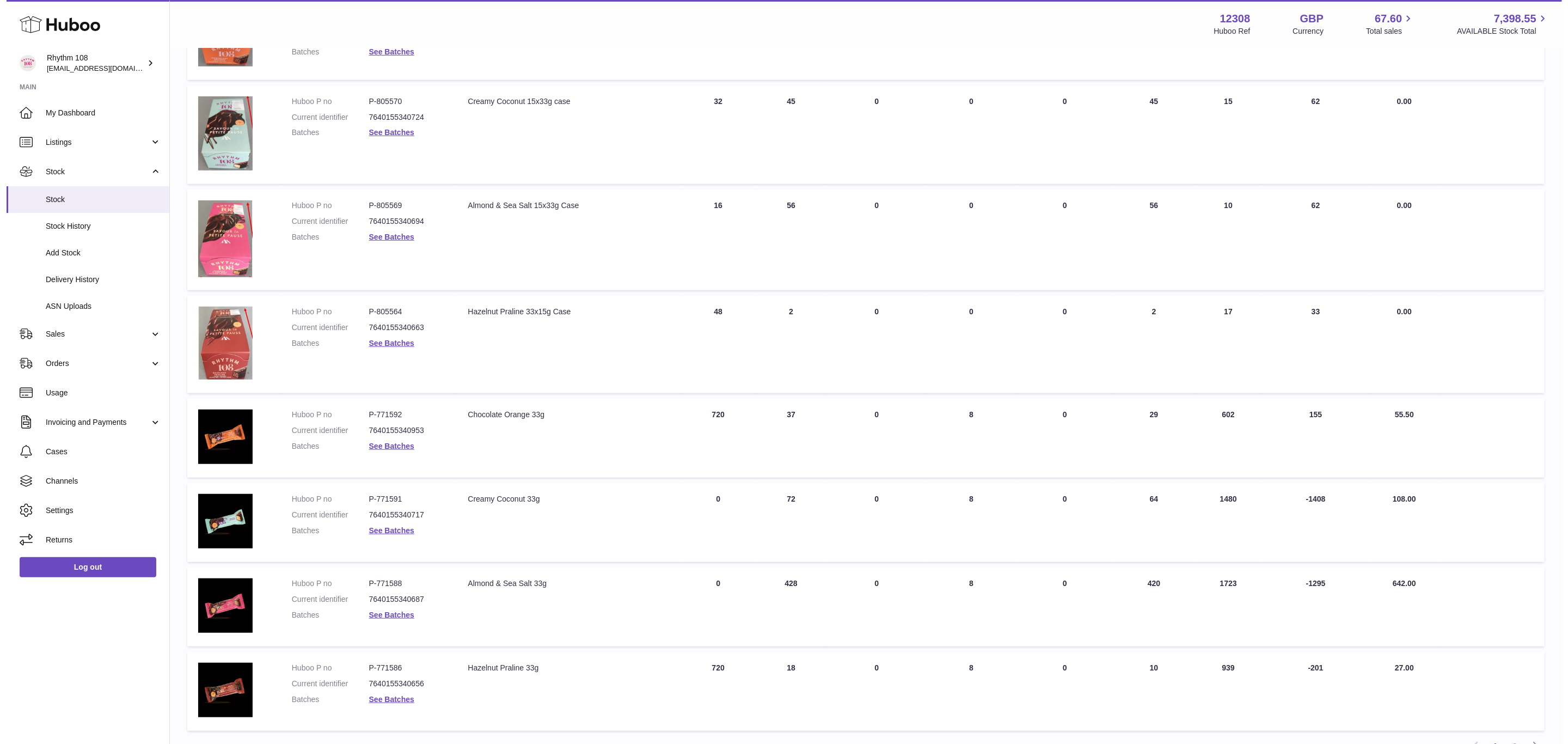
scroll to position [409, 0]
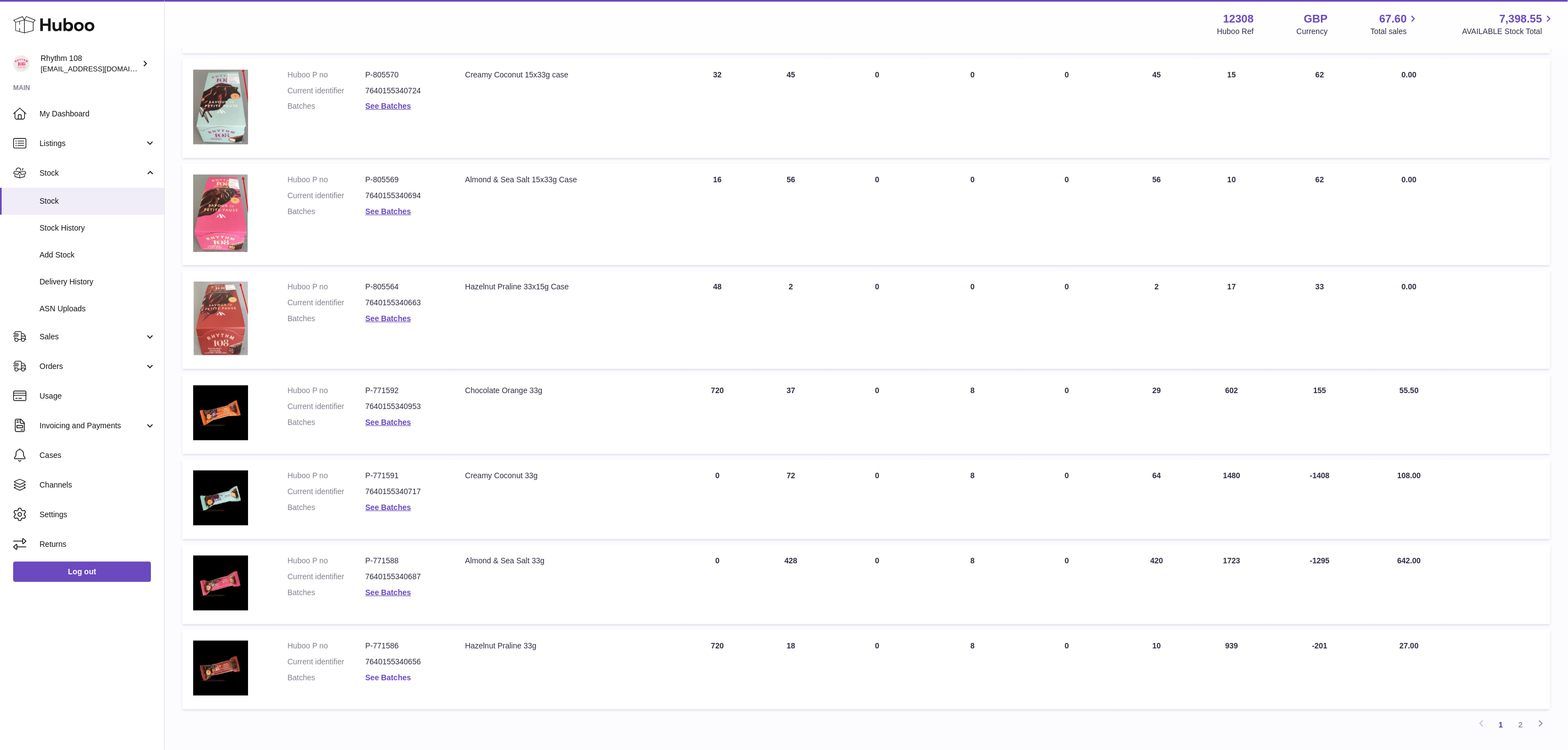
click at [387, 676] on link "See Batches" at bounding box center [388, 678] width 45 height 9
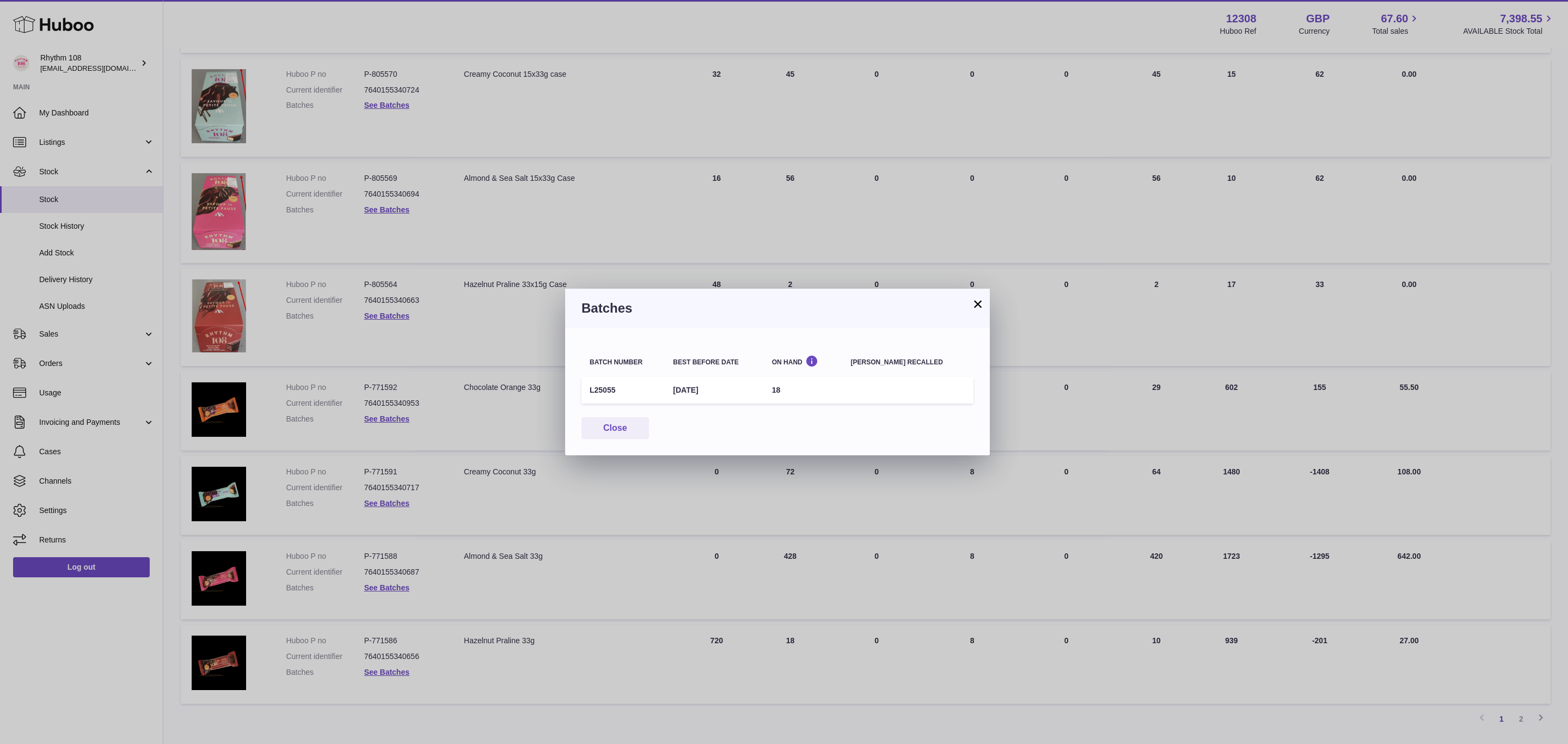
drag, startPoint x: 629, startPoint y: 390, endPoint x: 591, endPoint y: 390, distance: 38.0
click at [591, 390] on td "L25055" at bounding box center [623, 390] width 83 height 27
copy td "L25055"
